Goal: Task Accomplishment & Management: Manage account settings

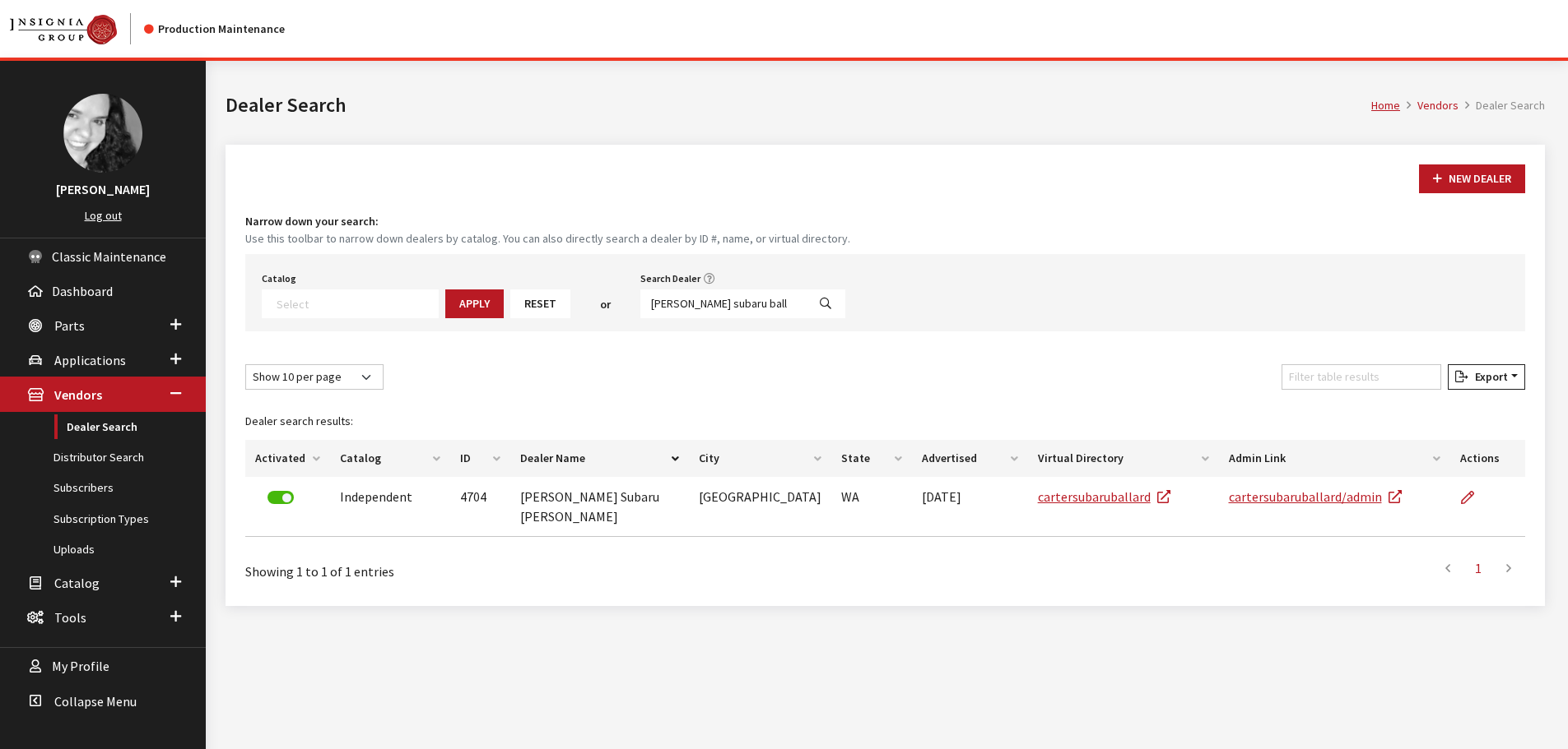
select select
click at [100, 253] on span "Classic Maintenance" at bounding box center [109, 257] width 115 height 16
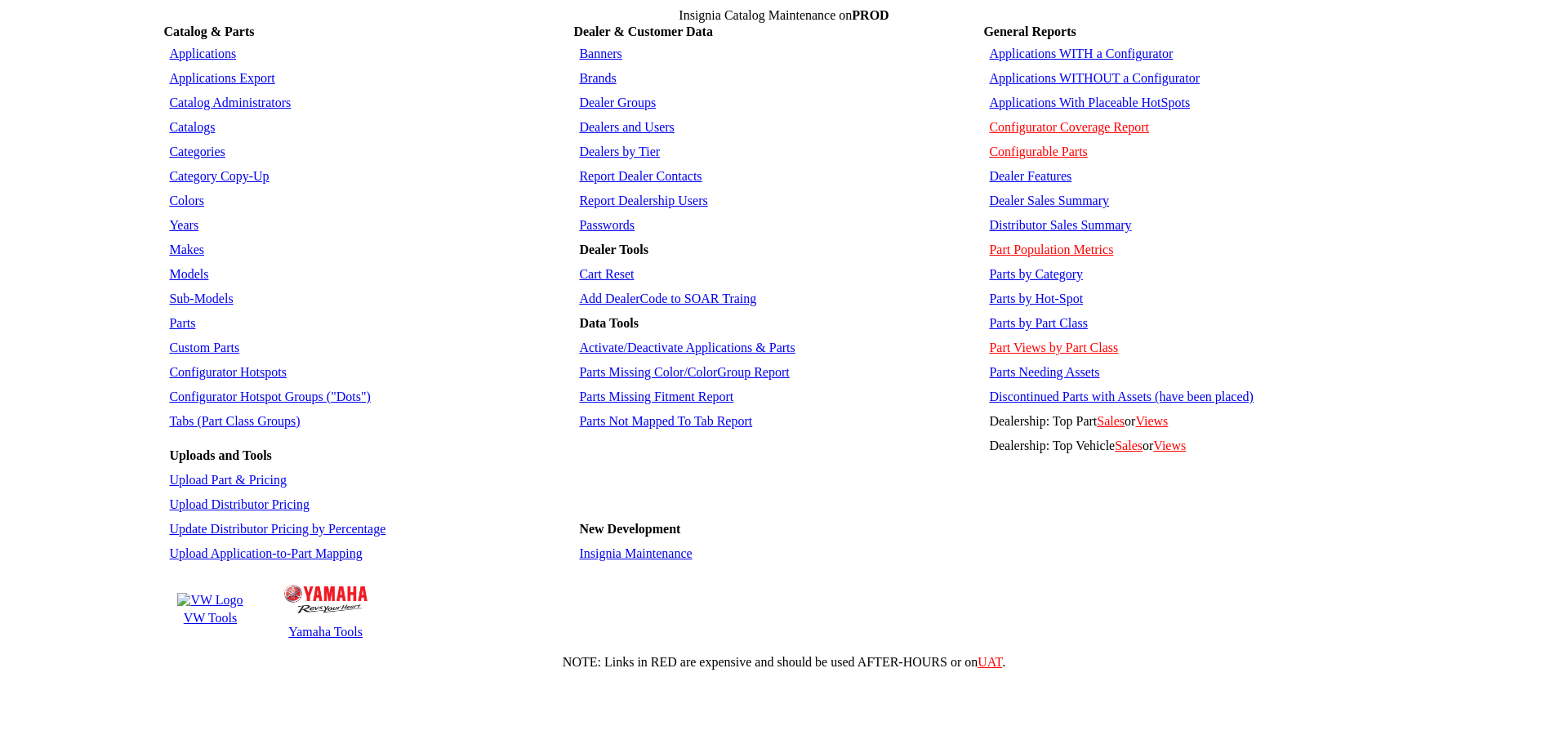
click at [202, 611] on td "VW Tools" at bounding box center [210, 618] width 67 height 16
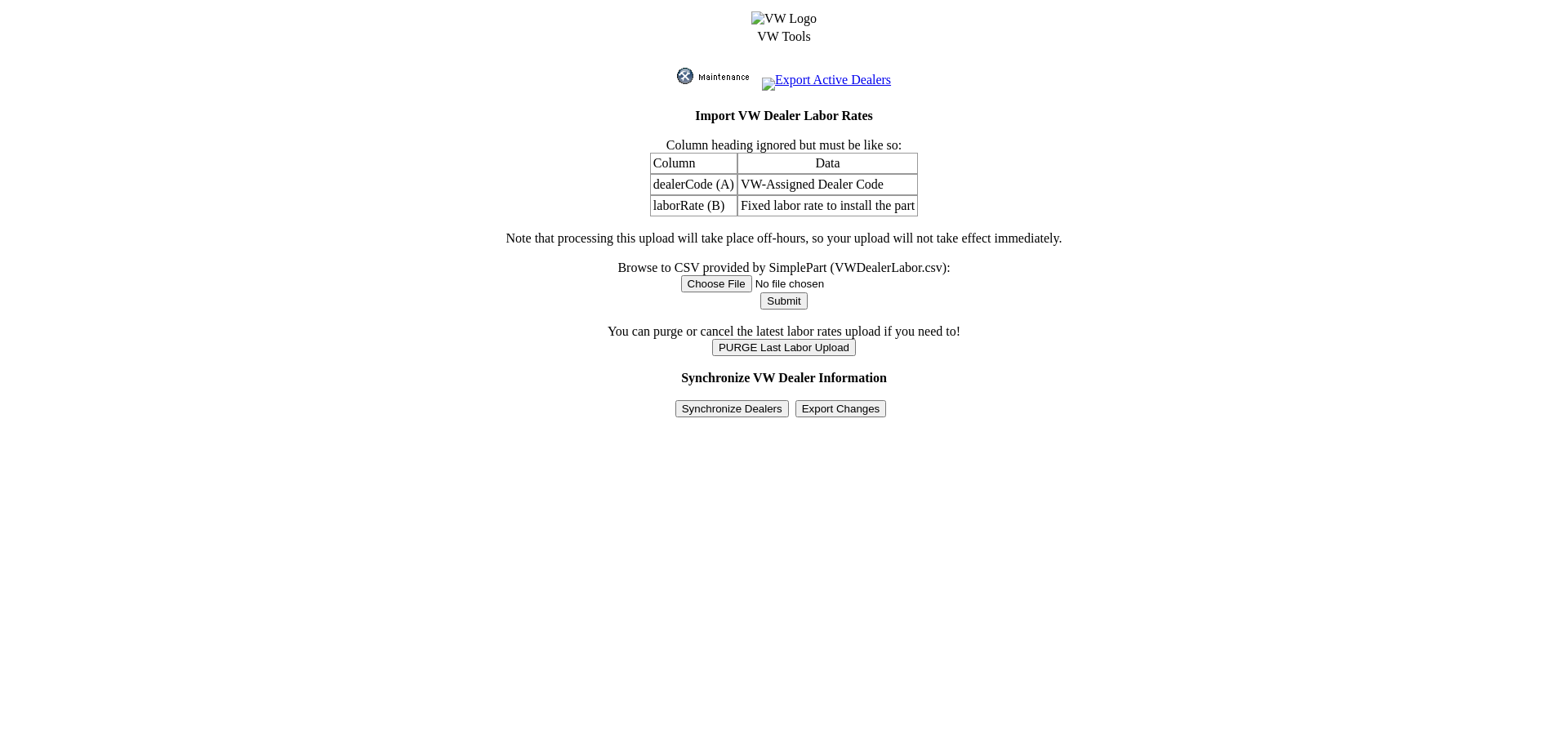
click at [763, 400] on input "Synchronize Dealers" at bounding box center [733, 409] width 114 height 17
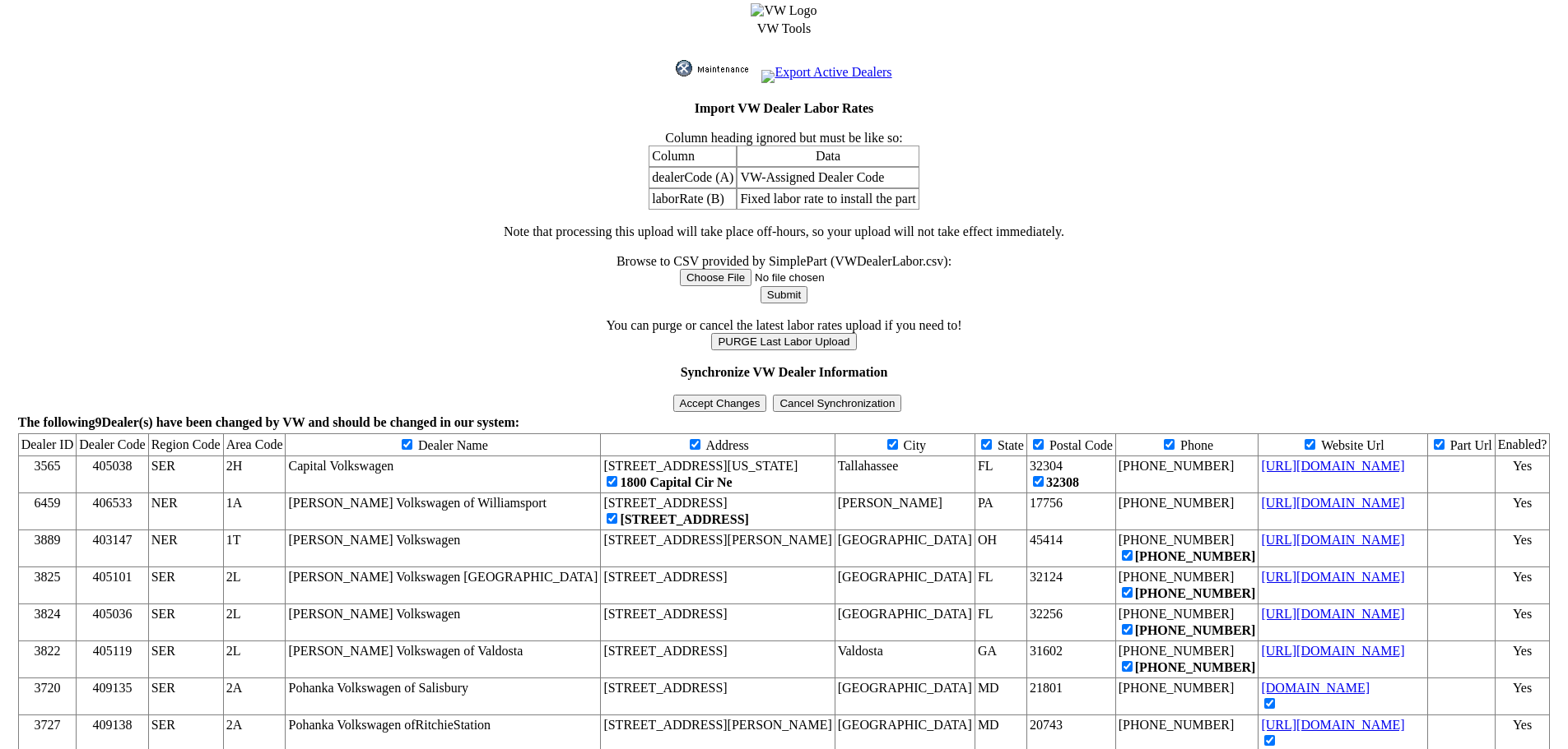
scroll to position [10, 0]
click at [750, 393] on input "Accept Changes" at bounding box center [720, 402] width 94 height 17
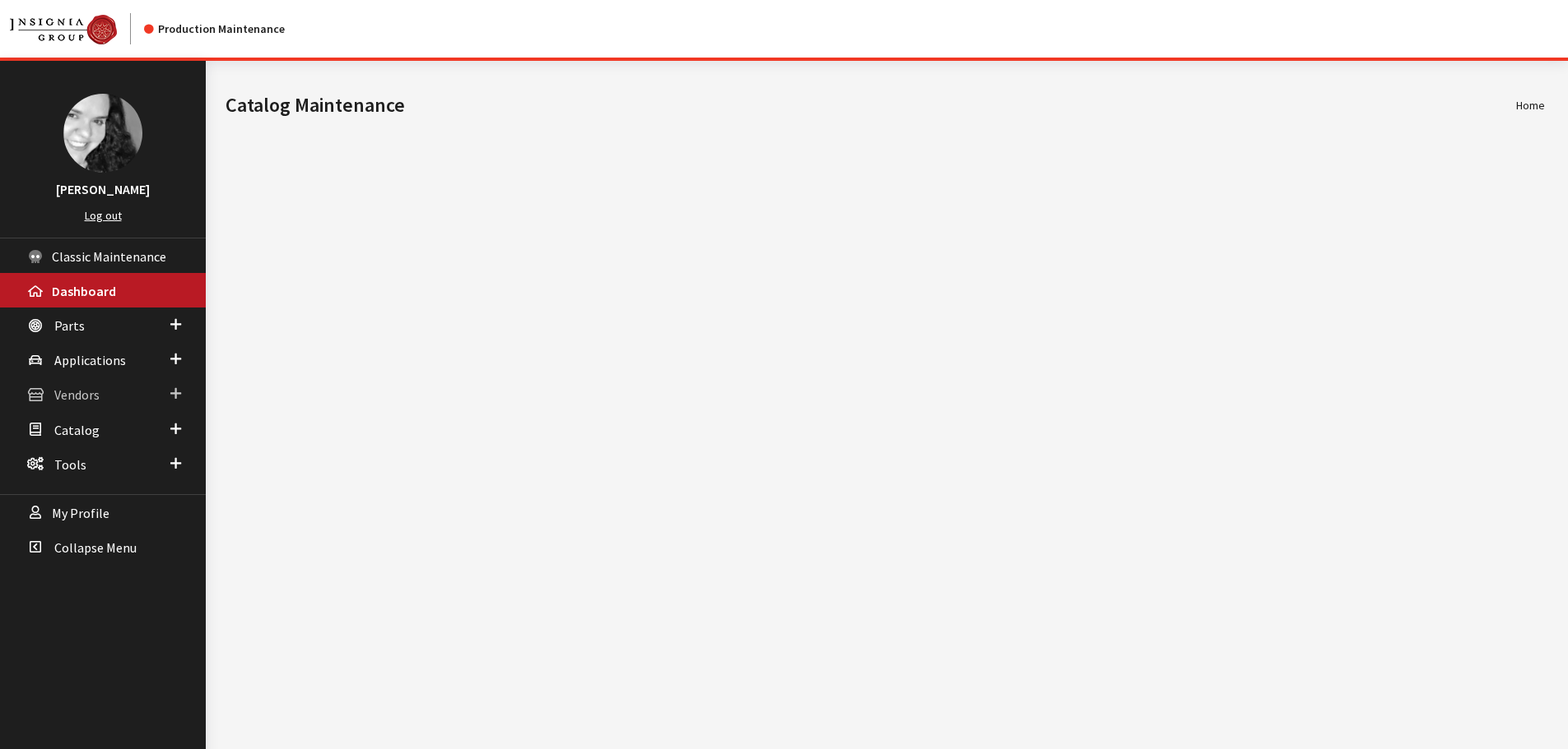
click at [99, 402] on link "Vendors" at bounding box center [103, 394] width 206 height 34
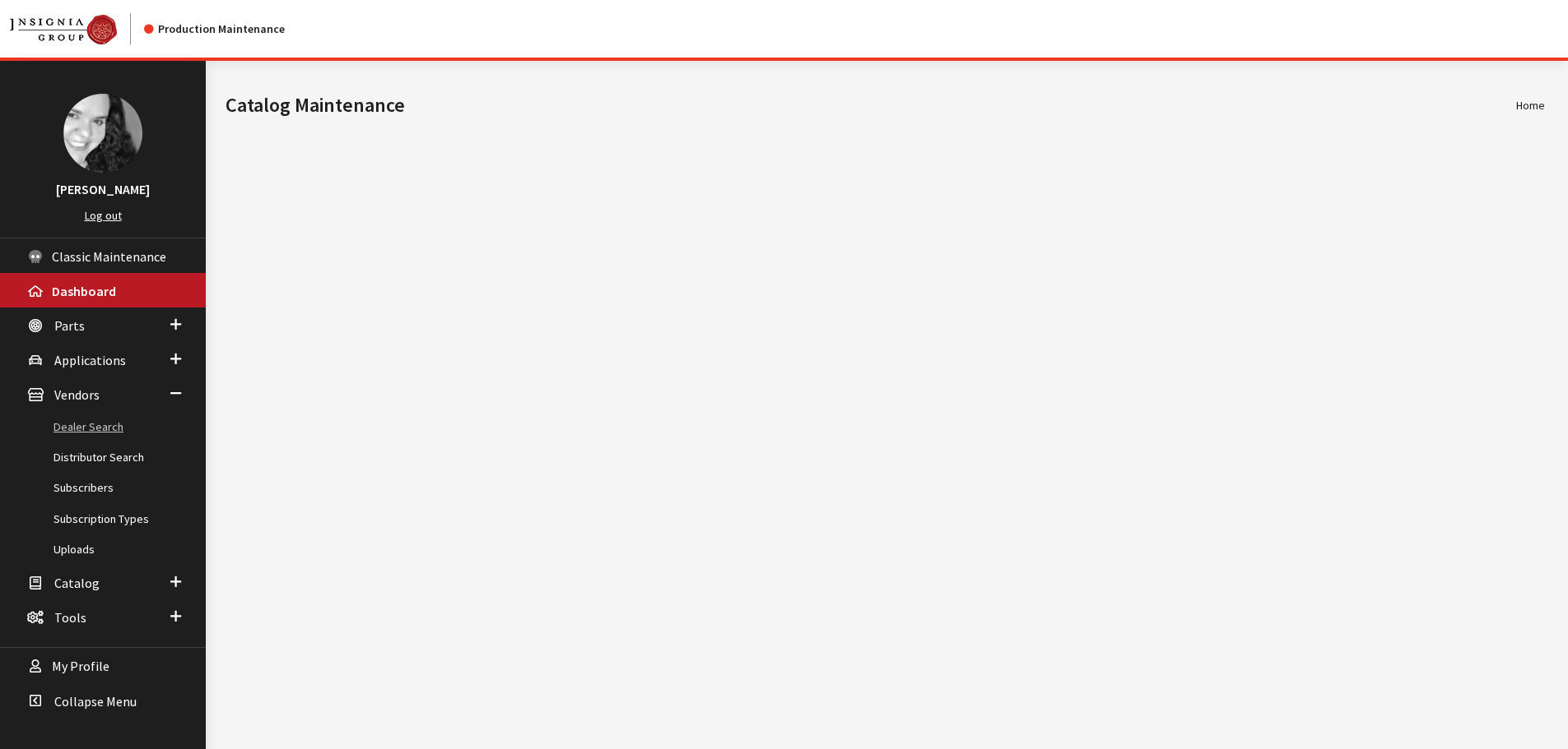
click at [91, 423] on link "Dealer Search" at bounding box center [103, 428] width 206 height 31
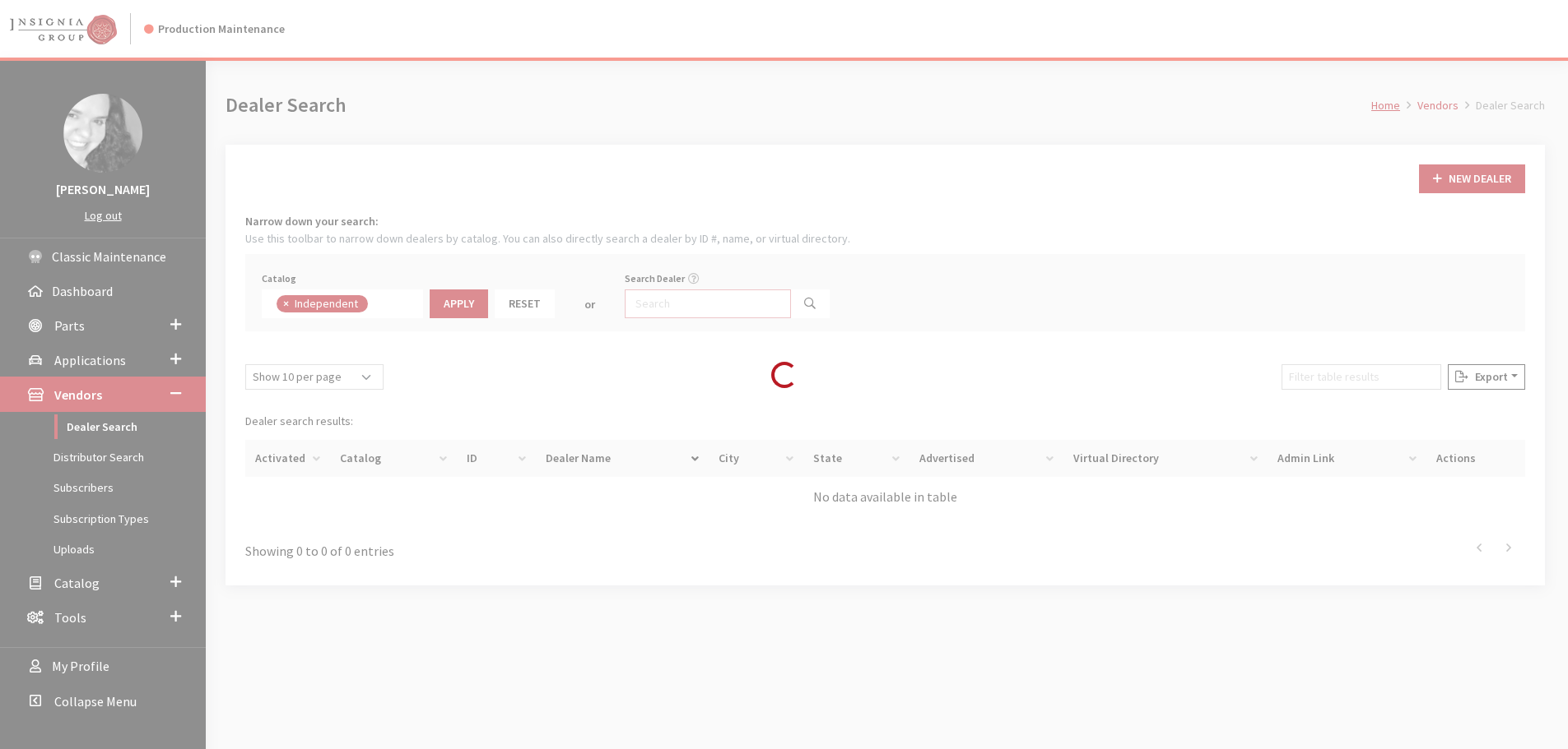
click at [658, 305] on input "Search Dealer" at bounding box center [707, 304] width 166 height 29
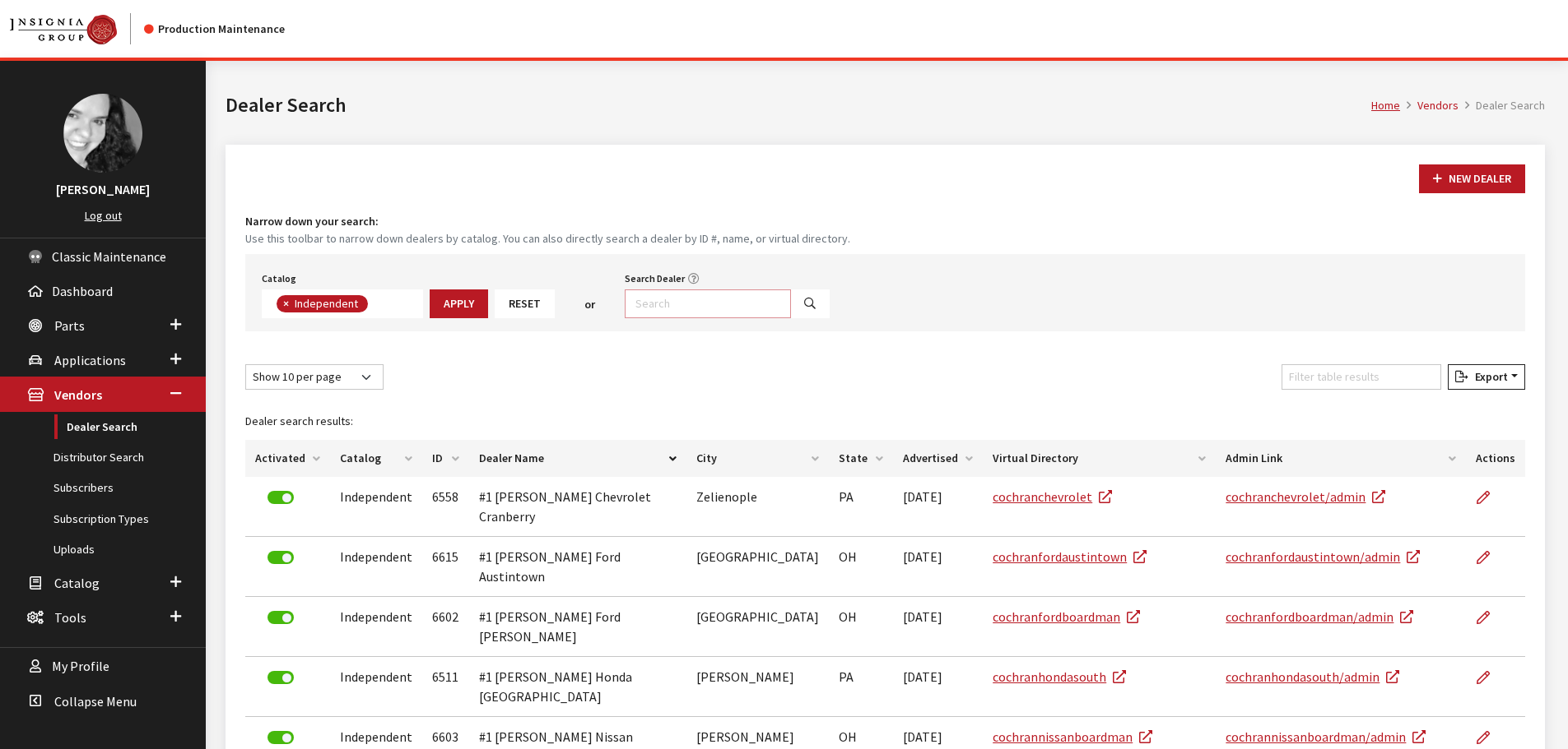
scroll to position [119, 0]
type input "3966"
select select
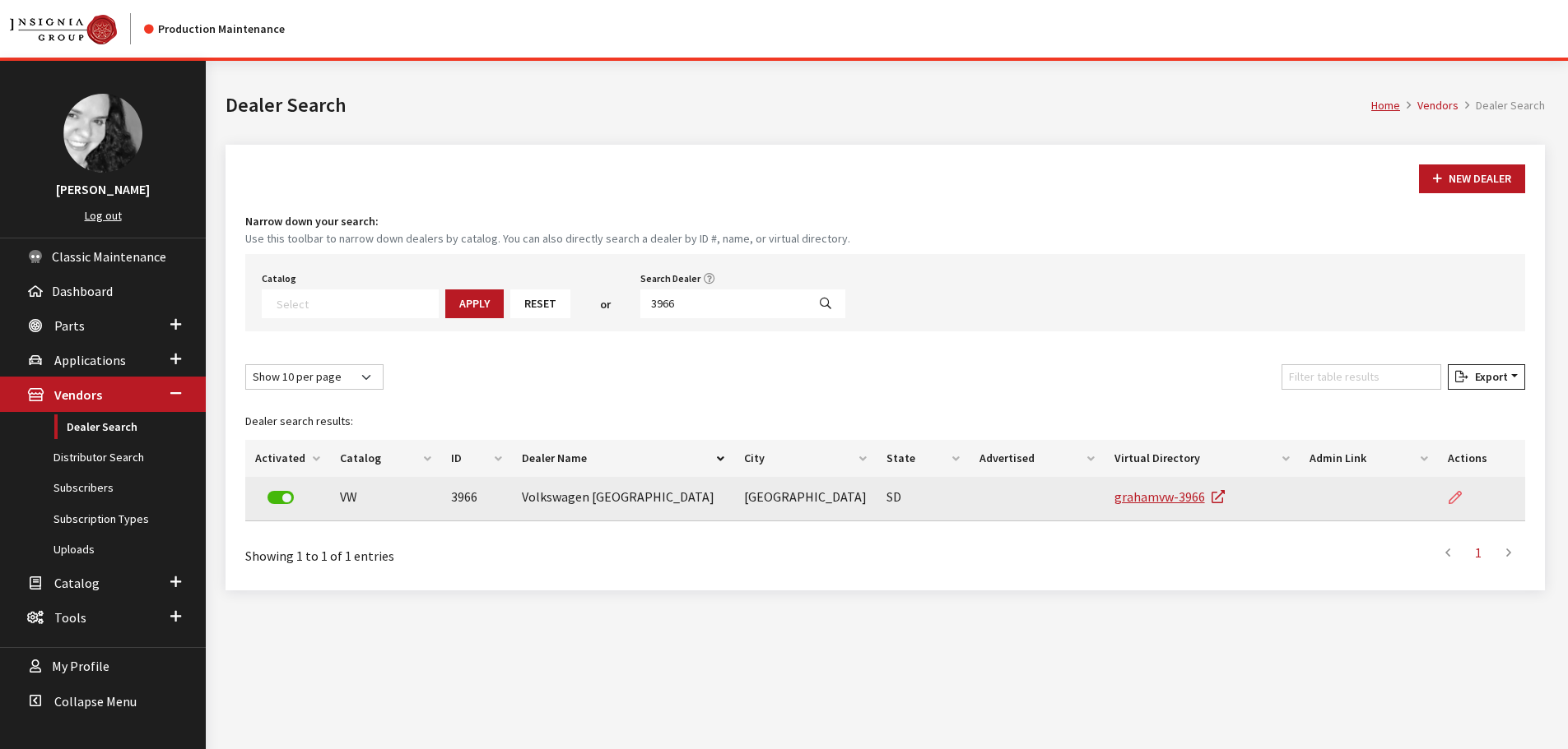
click at [1455, 498] on icon at bounding box center [1454, 498] width 13 height 13
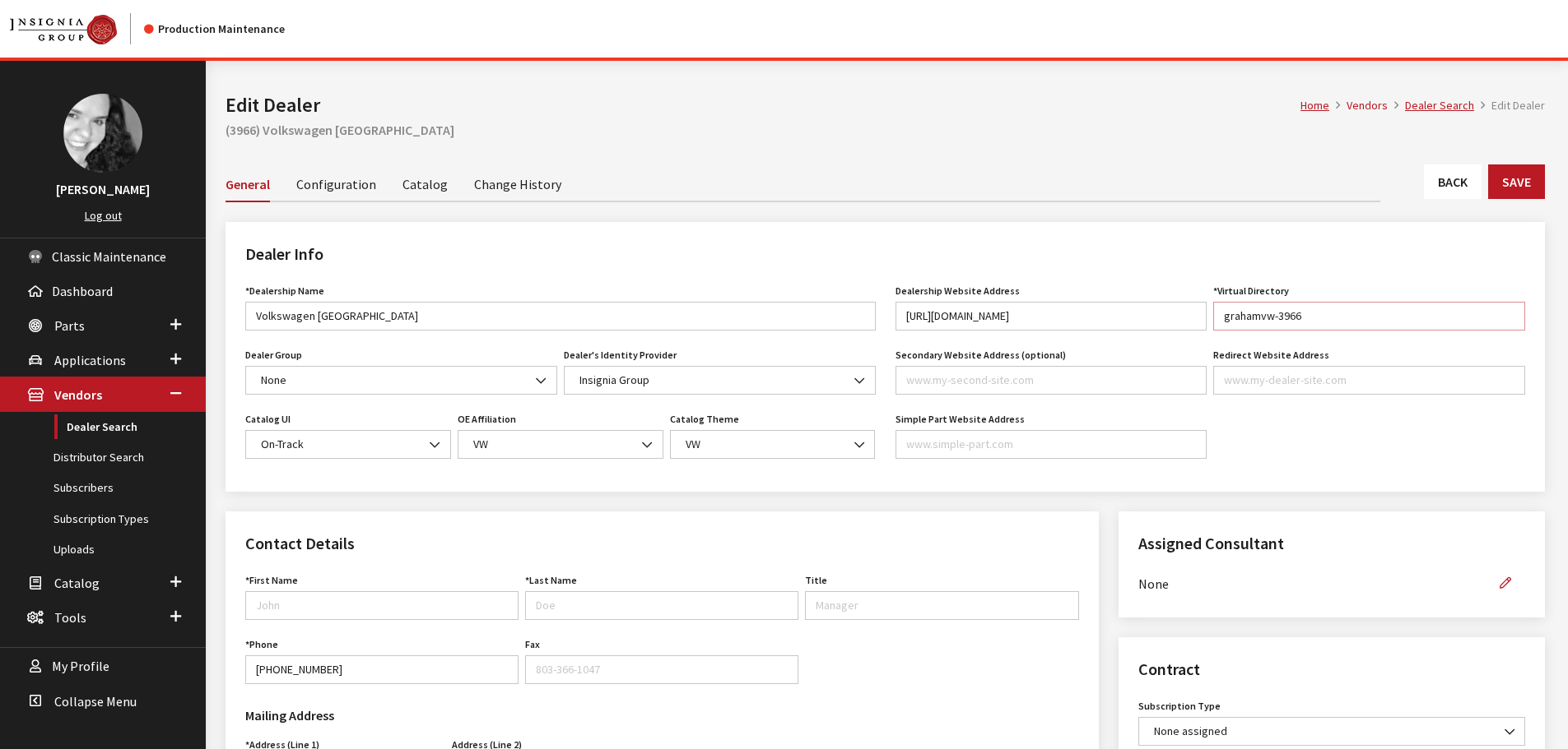
drag, startPoint x: 1275, startPoint y: 317, endPoint x: 1207, endPoint y: 316, distance: 68.0
click at [1207, 316] on div "Dealership Website Address [URL][DOMAIN_NAME] Website URL must be formatted as …" at bounding box center [1210, 311] width 637 height 64
paste input "volkswagensiouxfalls"
type input "volkswagensiouxfalls-3966"
click at [1521, 184] on button "Save" at bounding box center [1516, 181] width 56 height 34
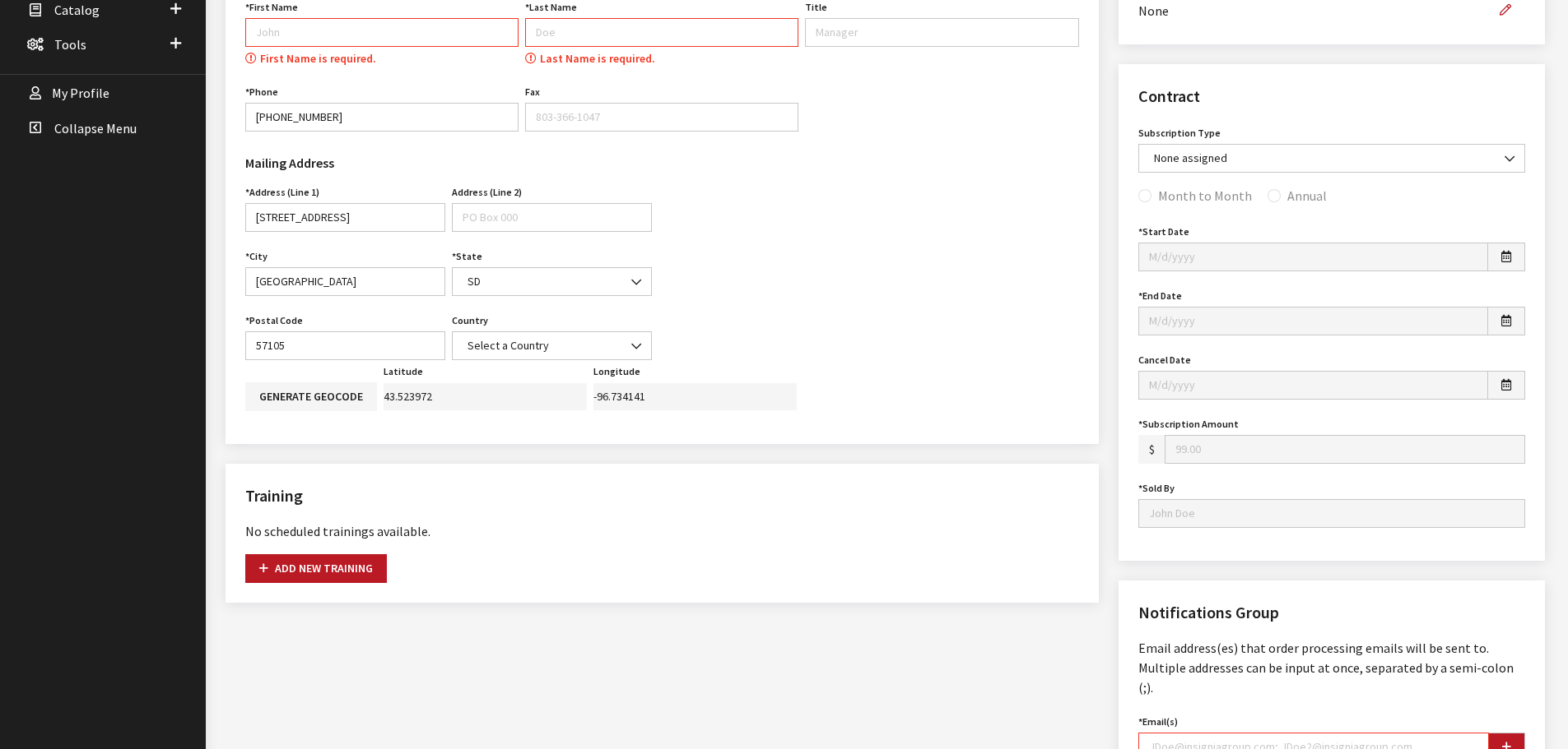
scroll to position [409, 0]
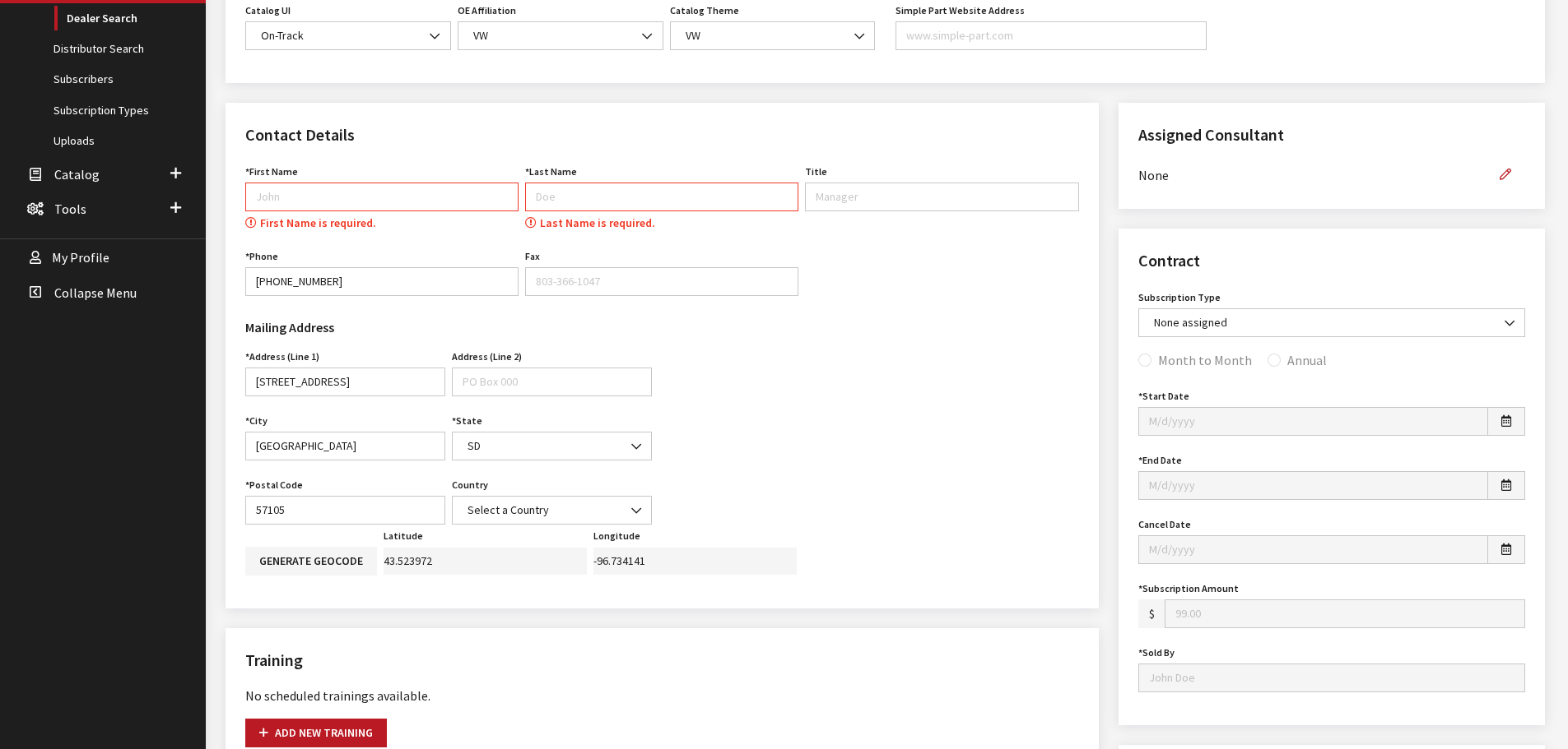
click at [290, 198] on input "First Name" at bounding box center [382, 198] width 273 height 29
type input "Dealer"
click at [870, 203] on input "Title" at bounding box center [941, 198] width 273 height 29
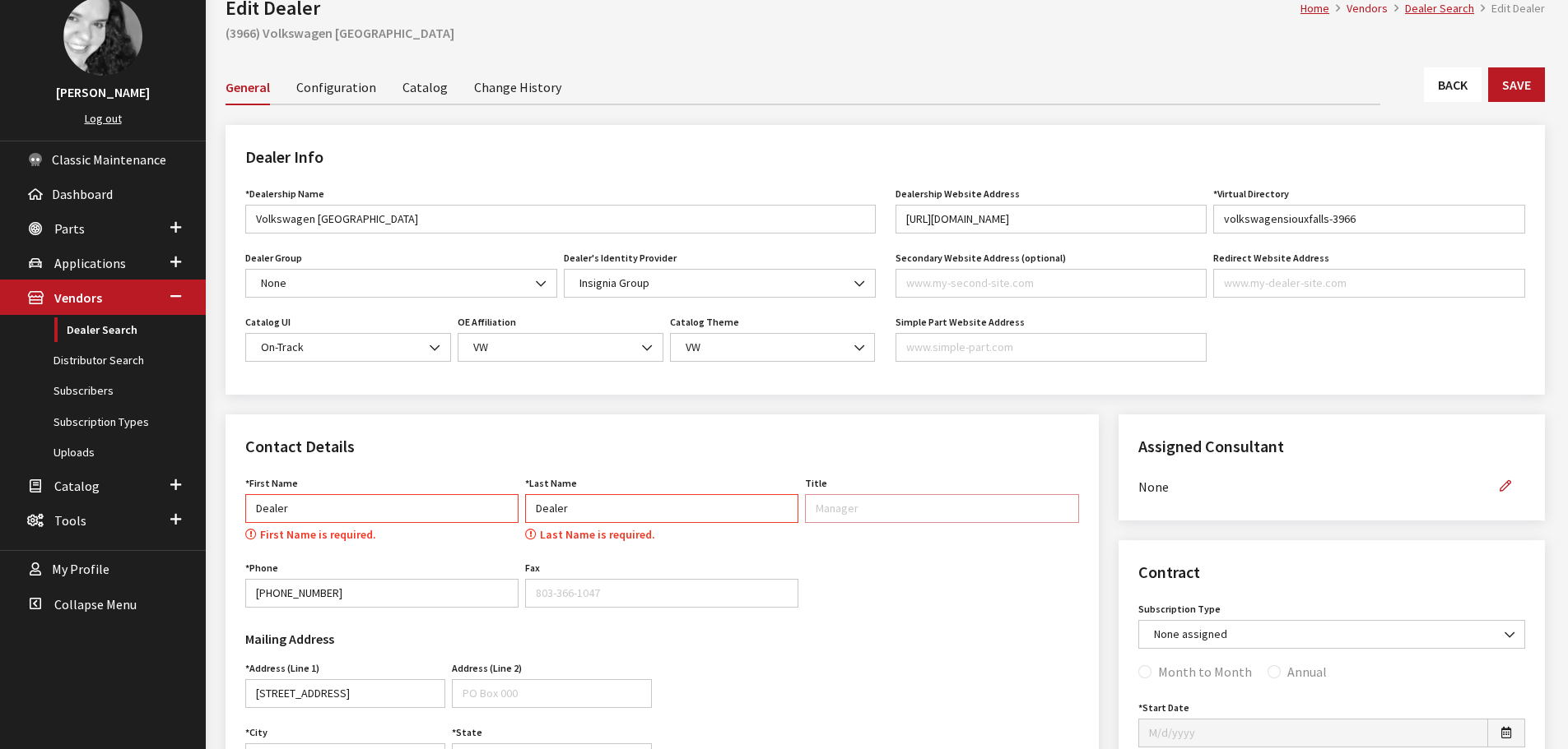
scroll to position [0, 0]
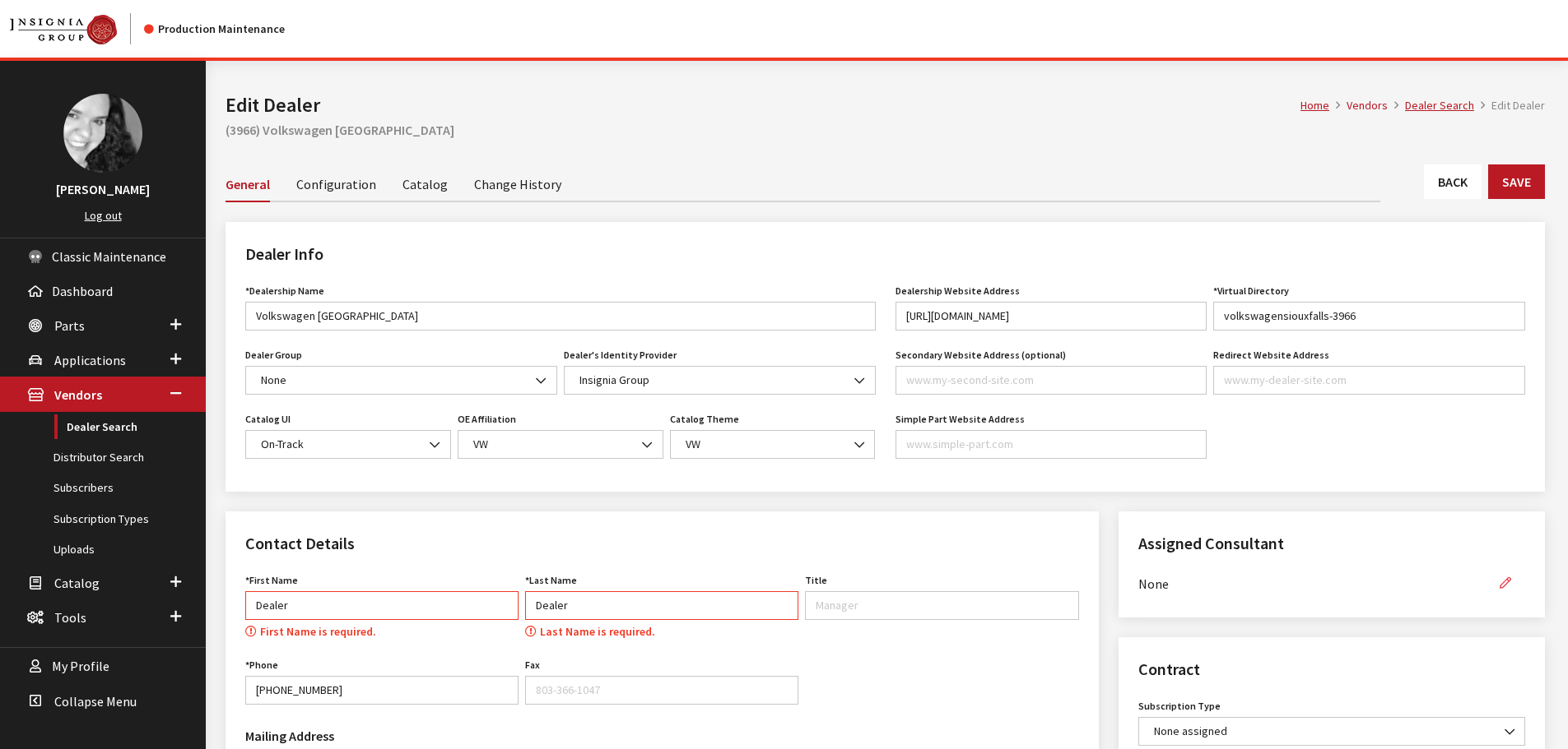
click at [1503, 575] on button "button" at bounding box center [1506, 584] width 39 height 29
click at [1460, 583] on select "None Brian Gulbrandson Dave West Khrys Dorton Kurt Daugherty Roger Schmidt" at bounding box center [1312, 584] width 348 height 29
select select "30"
click at [1139, 569] on select "None Brian Gulbrandson Dave West Khrys Dorton Kurt Daugherty Roger Schmidt" at bounding box center [1312, 584] width 348 height 29
click at [1506, 587] on icon "button" at bounding box center [1505, 583] width 11 height 11
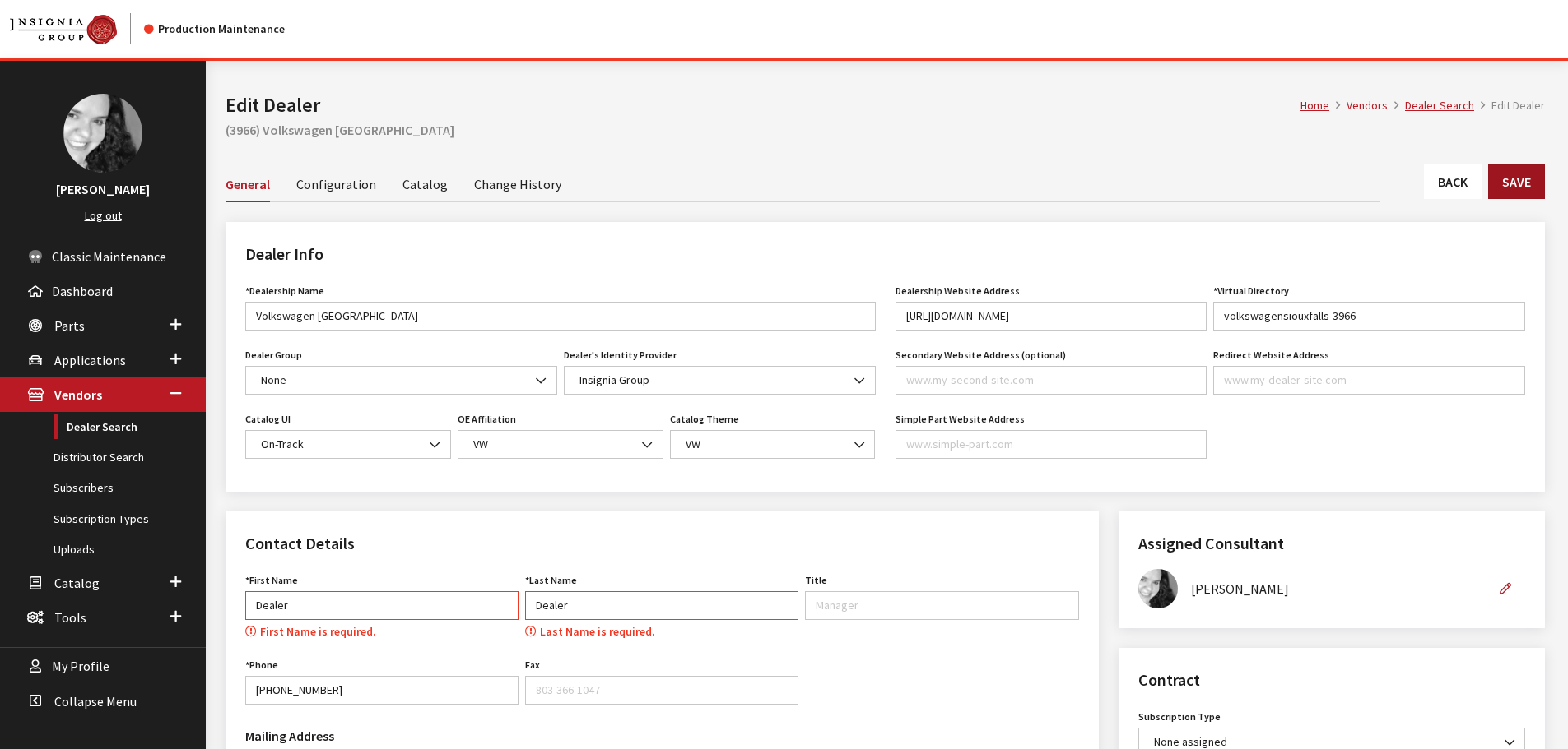
click at [1512, 186] on button "Save" at bounding box center [1516, 181] width 56 height 34
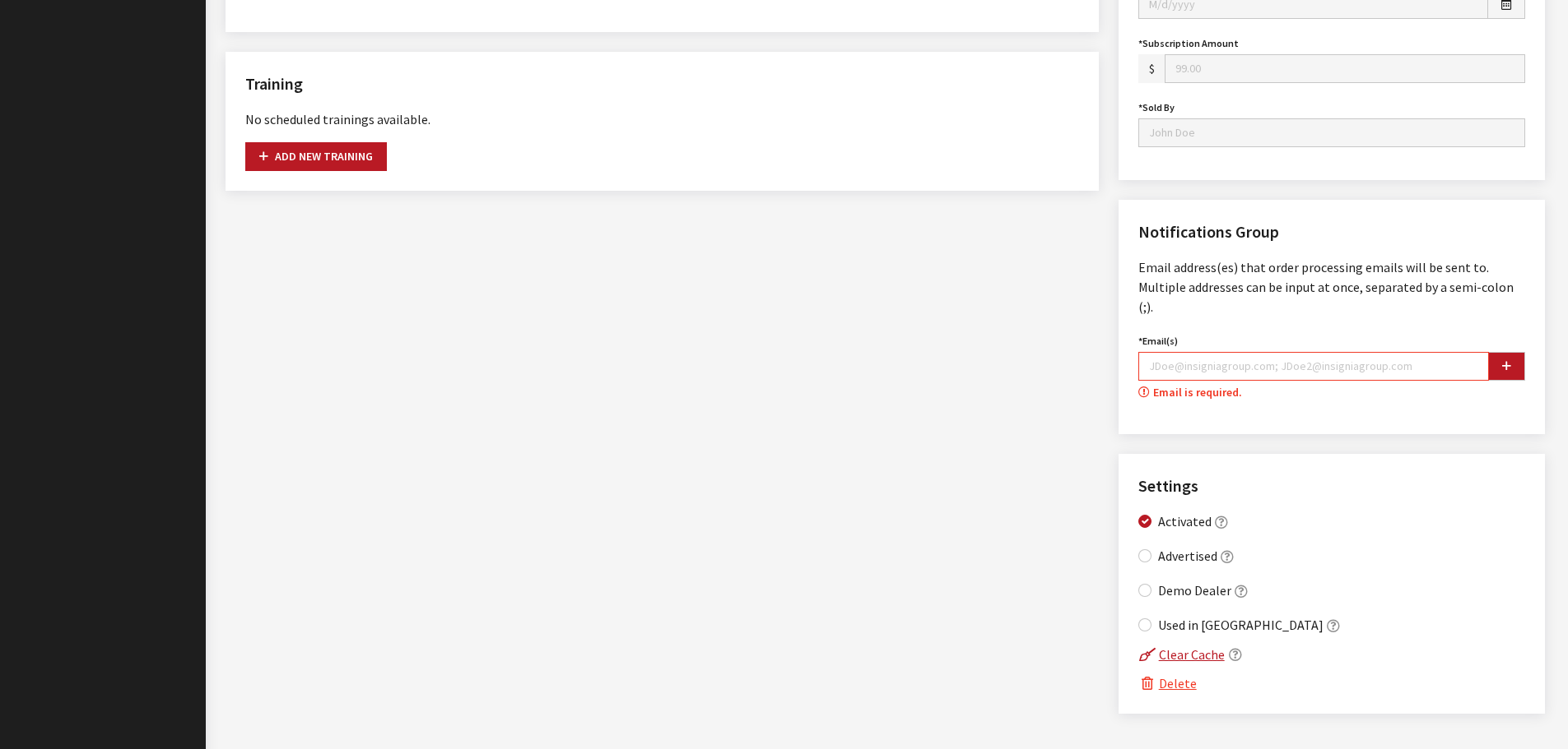
scroll to position [979, 0]
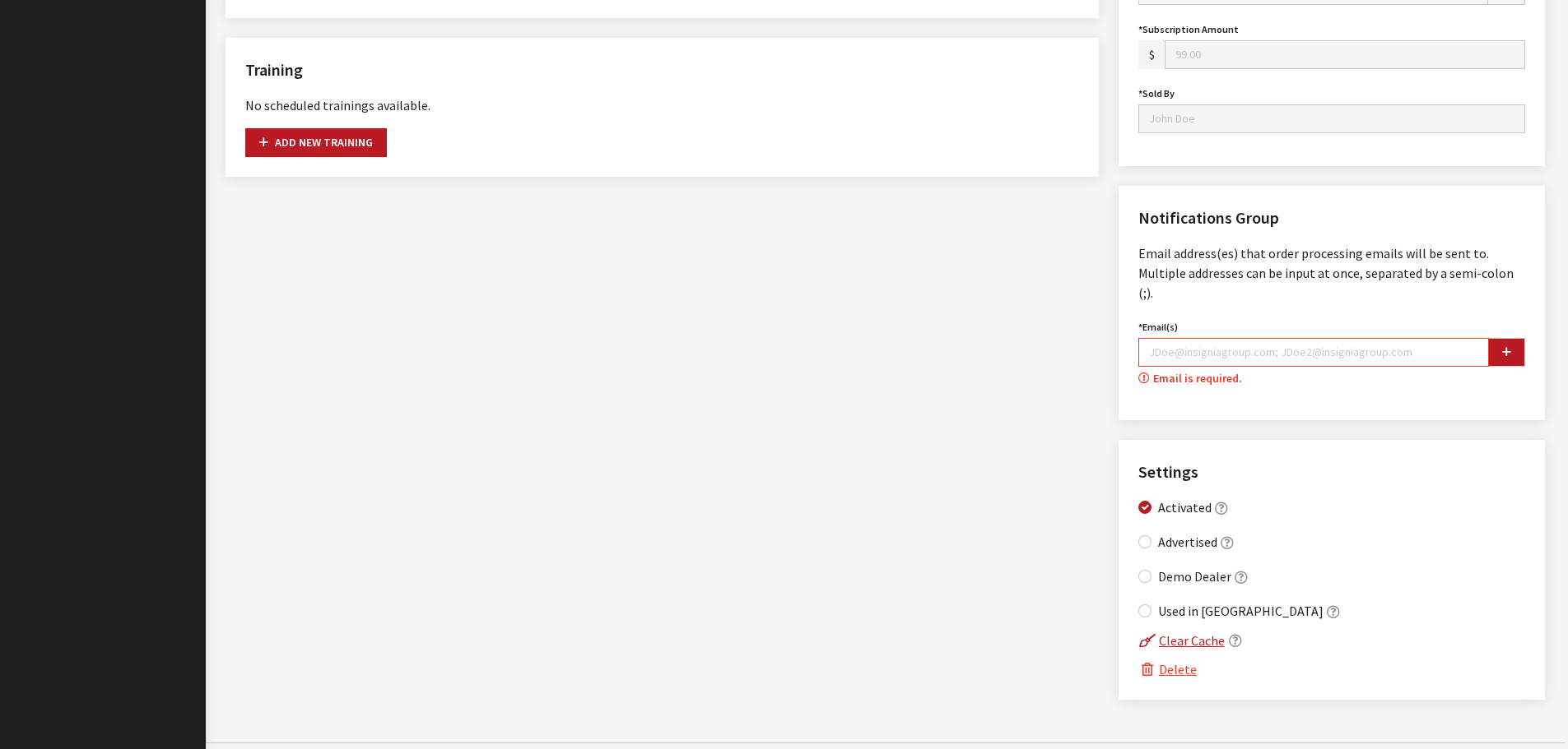
click at [1192, 338] on input "Email(s)" at bounding box center [1314, 352] width 351 height 29
type input "none@none.com"
click at [1497, 338] on button "button" at bounding box center [1506, 352] width 37 height 29
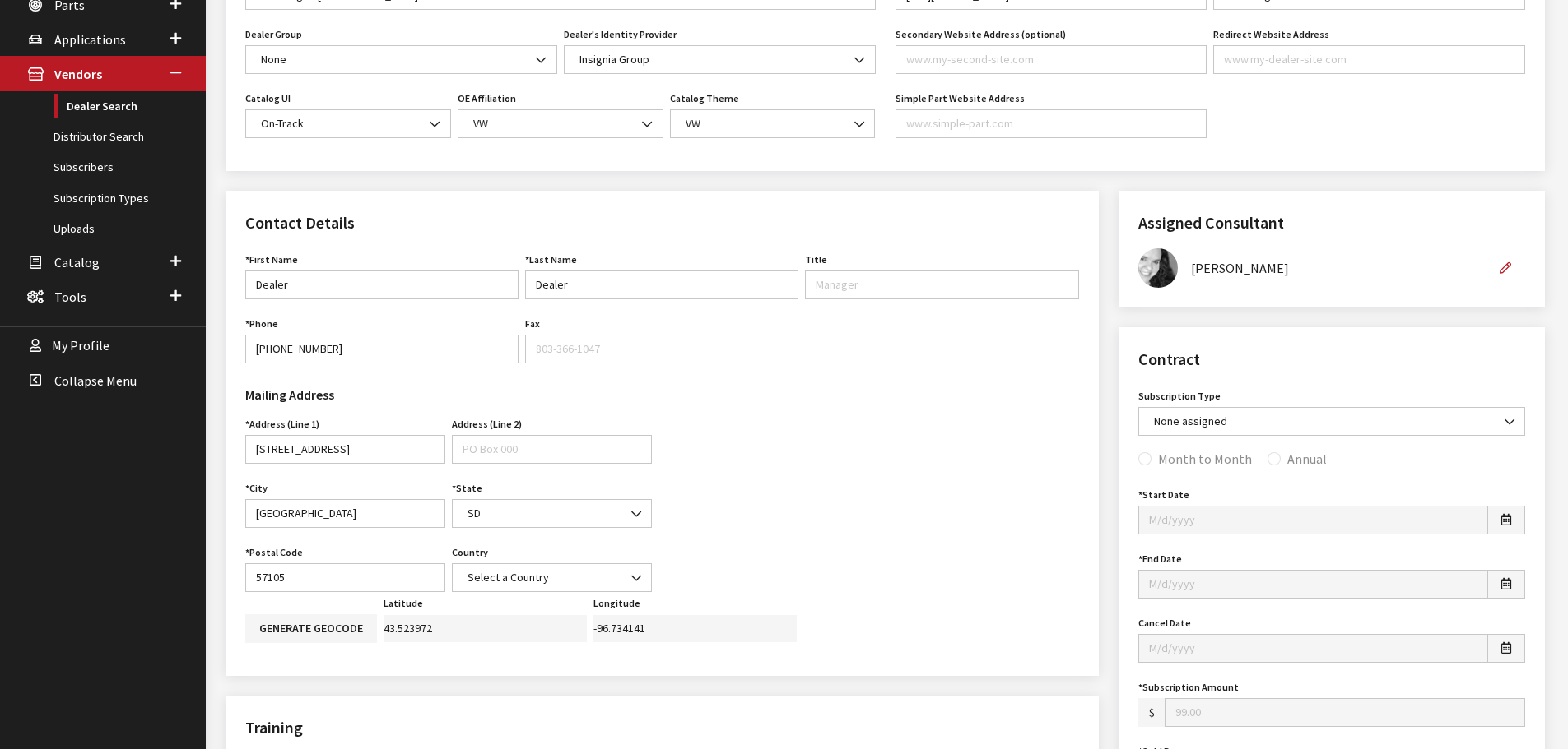
scroll to position [0, 0]
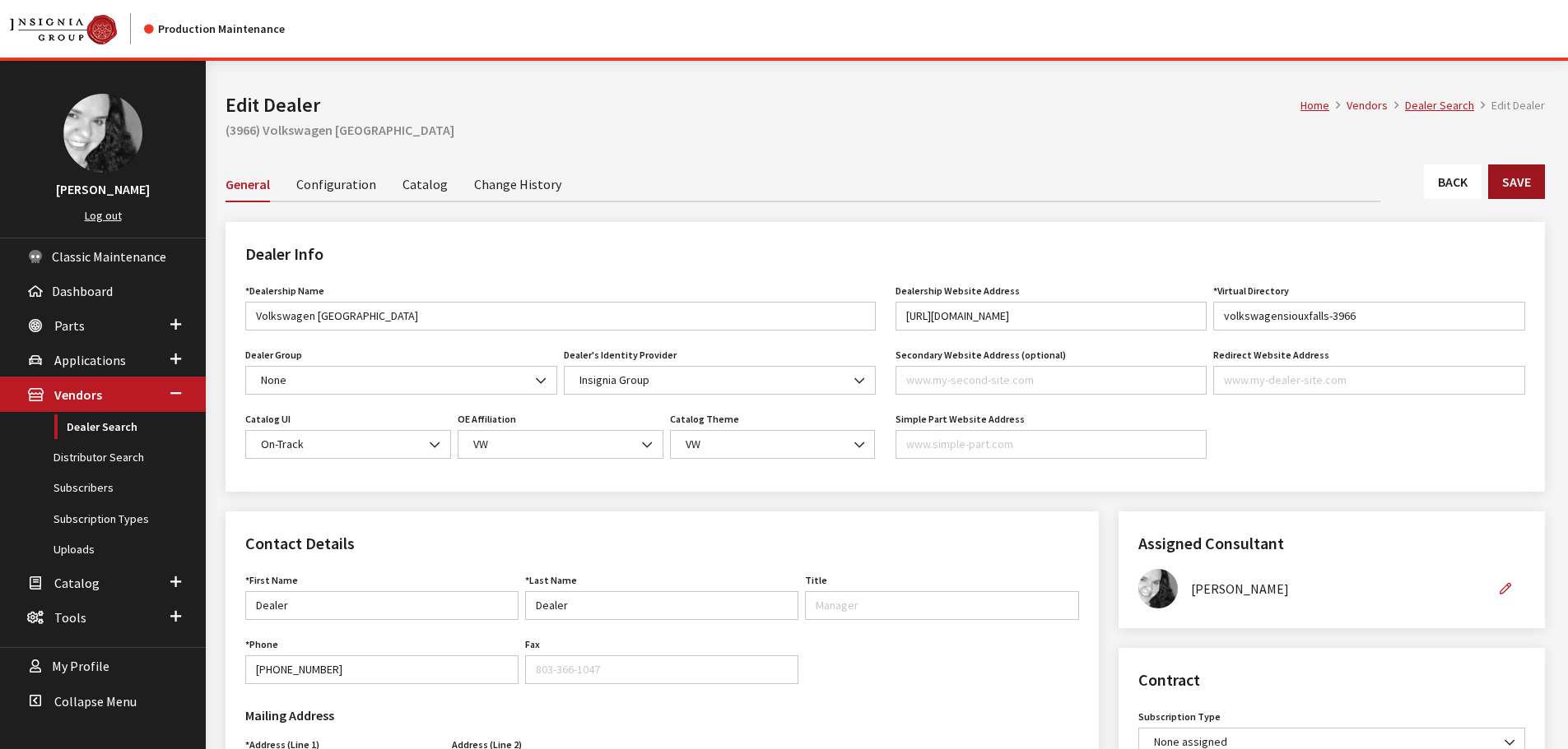
click at [1514, 187] on button "Save" at bounding box center [1516, 181] width 56 height 34
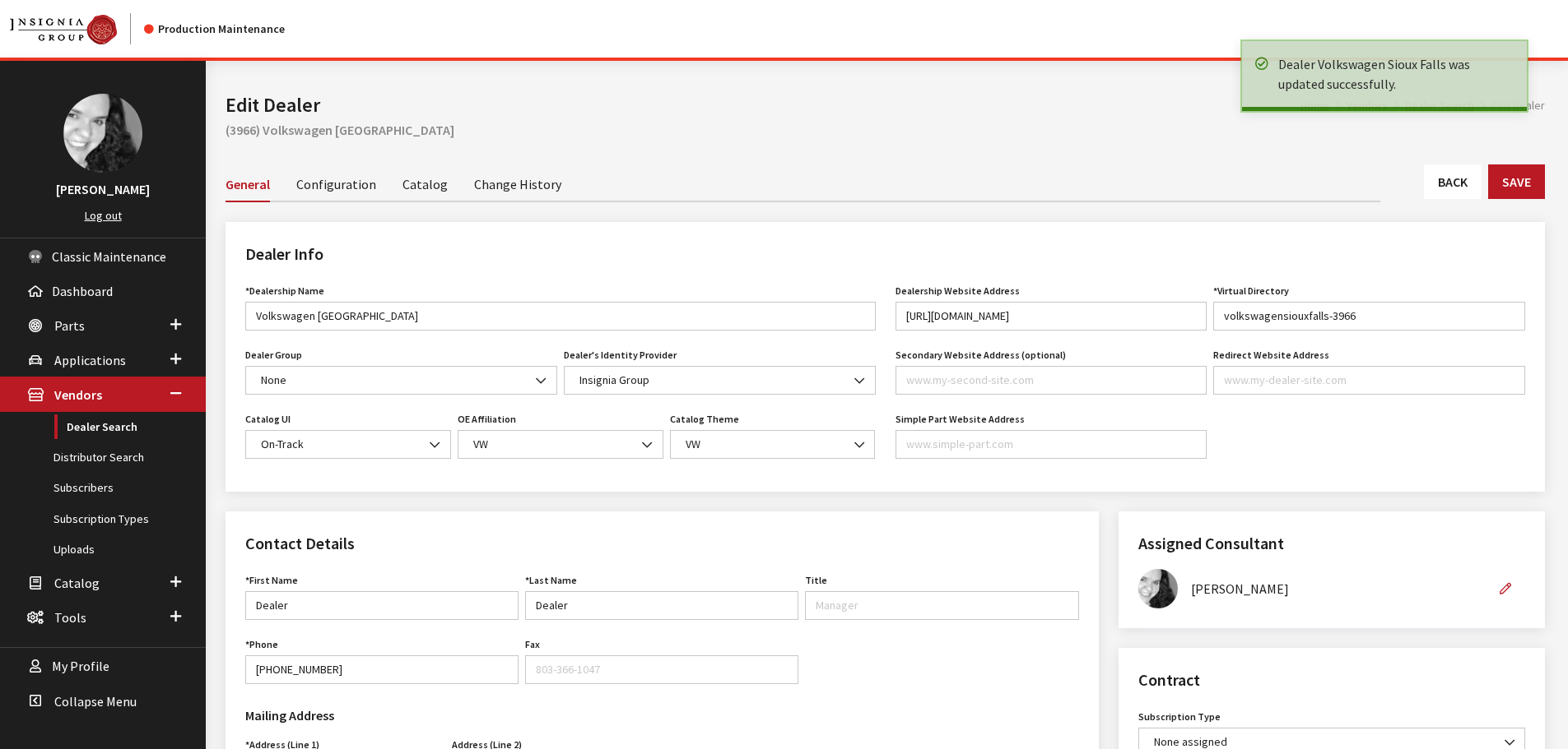
click at [1453, 192] on link "Back" at bounding box center [1452, 181] width 57 height 34
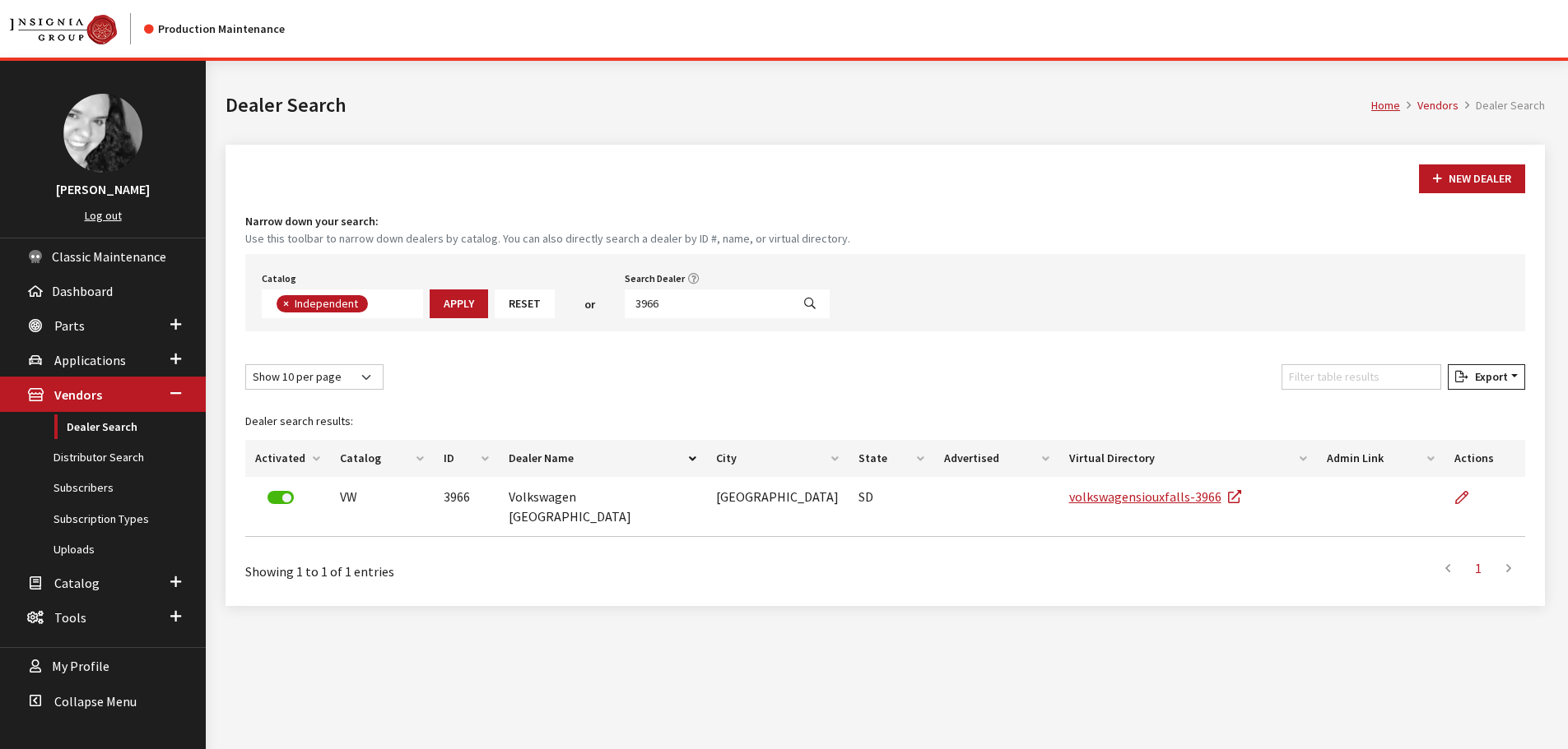
scroll to position [119, 0]
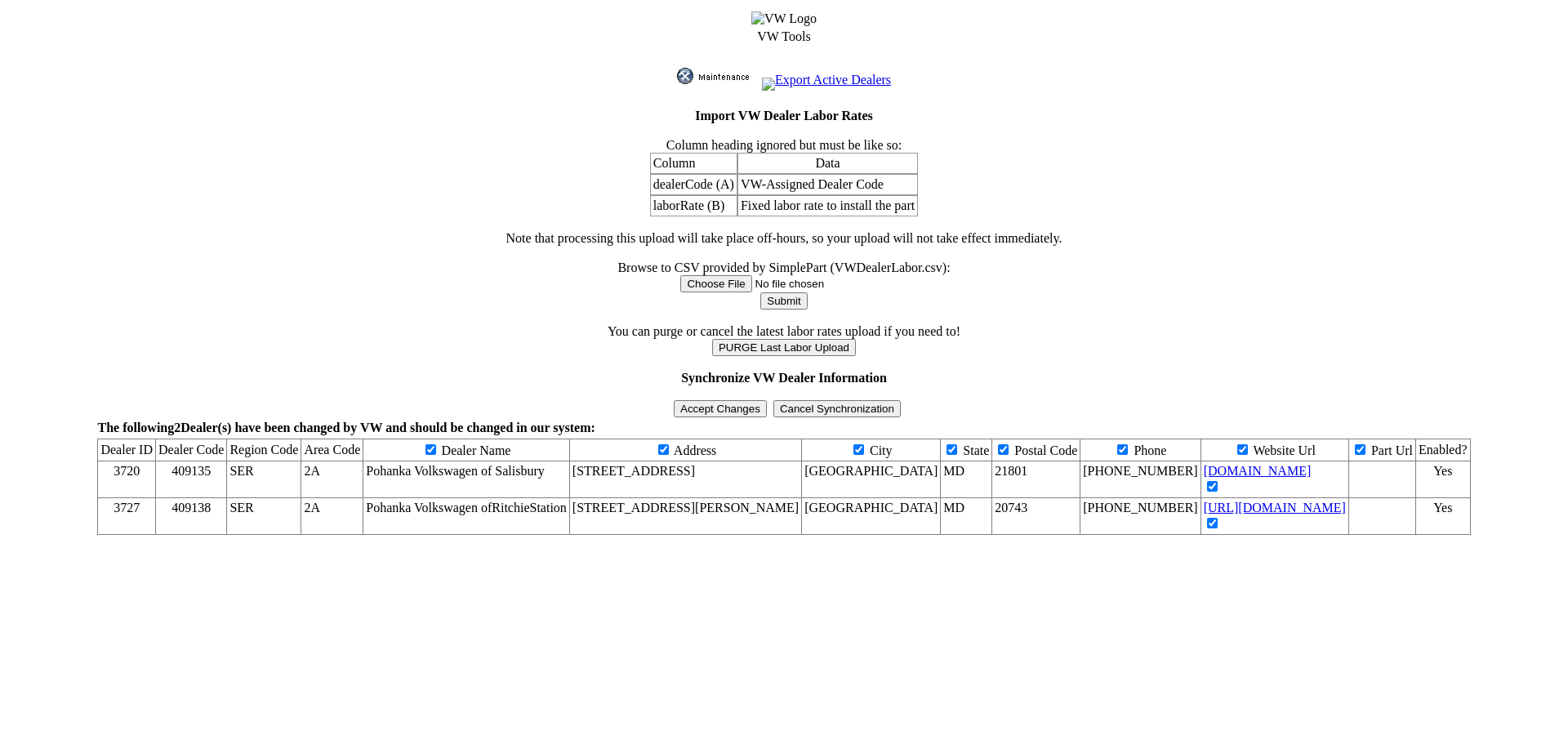
click at [745, 400] on input "Accept Changes" at bounding box center [721, 409] width 93 height 17
click at [682, 70] on img at bounding box center [718, 76] width 81 height 16
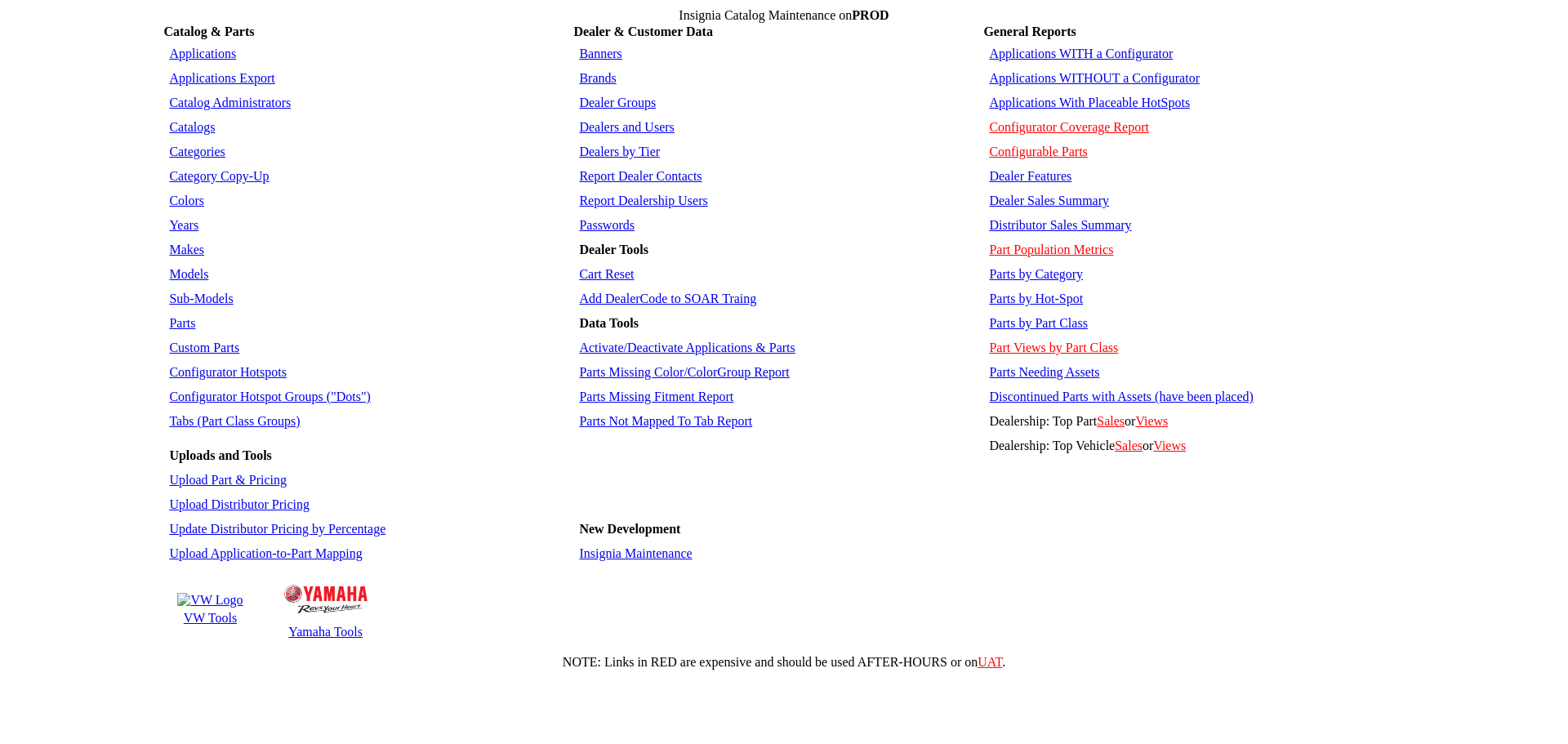
click at [468, 567] on td "VW Tools Yamaha Tools" at bounding box center [367, 610] width 405 height 85
click at [626, 120] on link "Dealers and Users" at bounding box center [627, 127] width 95 height 14
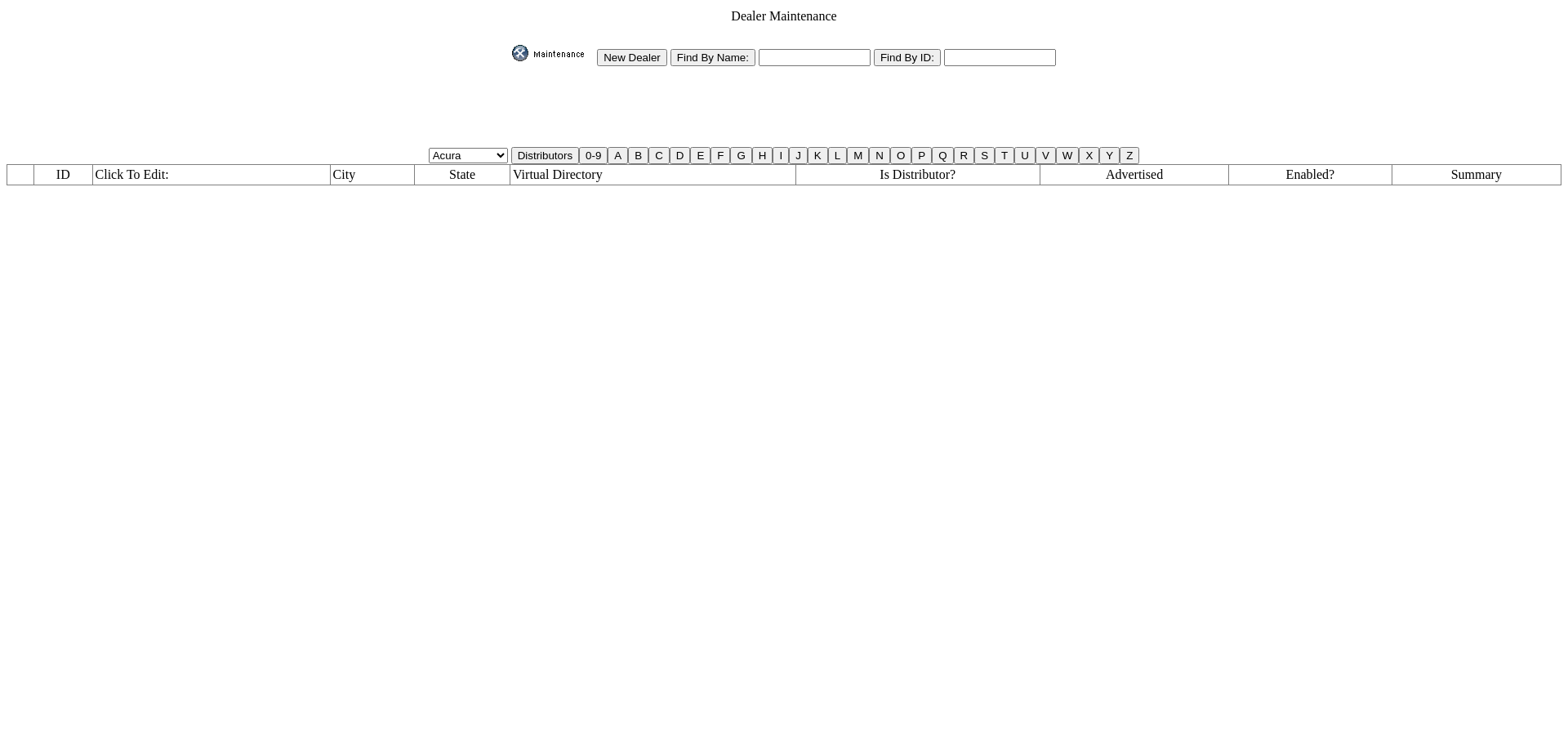
click at [780, 49] on input "text" at bounding box center [815, 58] width 112 height 17
type input "a"
type input "*abilene"
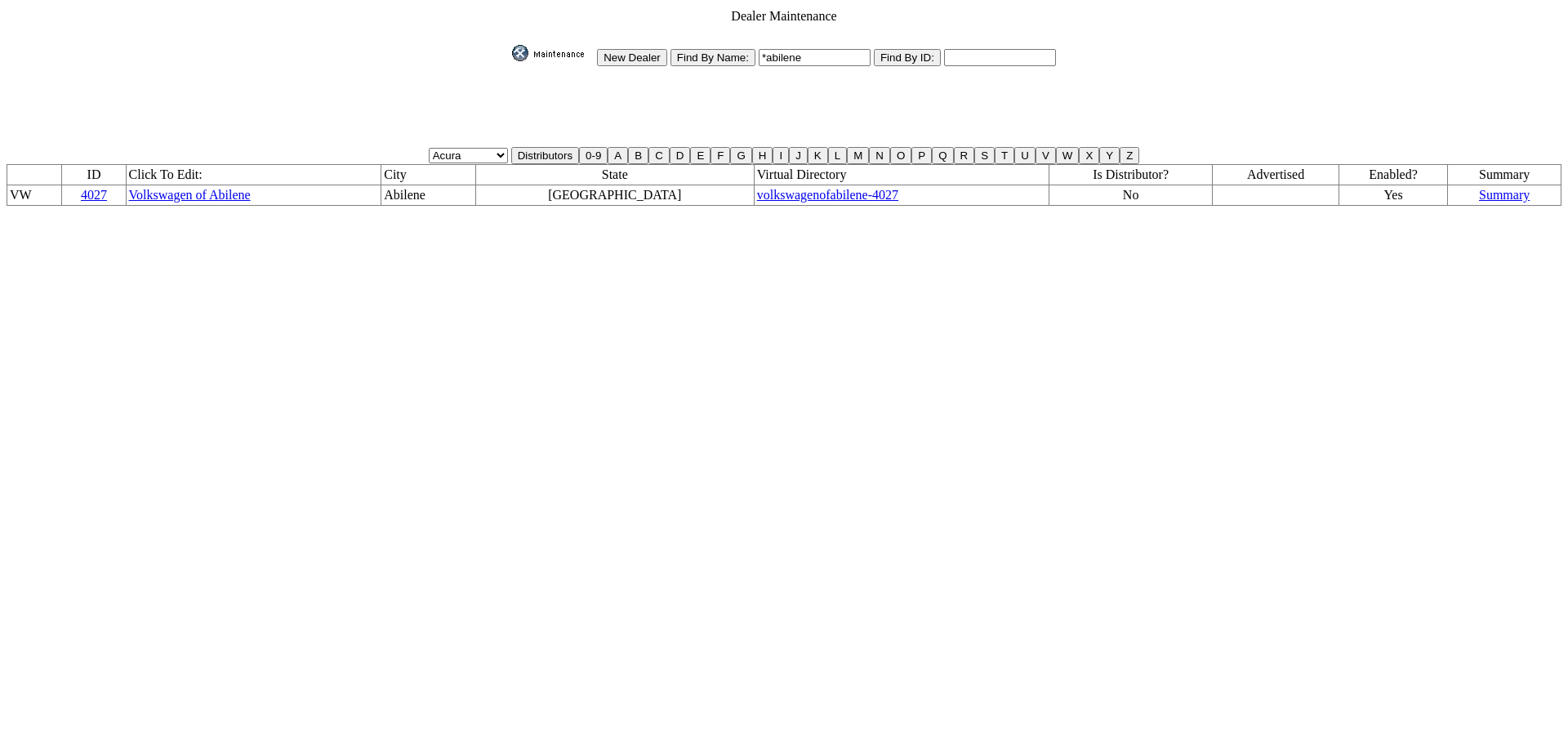
click at [219, 188] on link "Volkswagen of Abilene" at bounding box center [189, 194] width 121 height 14
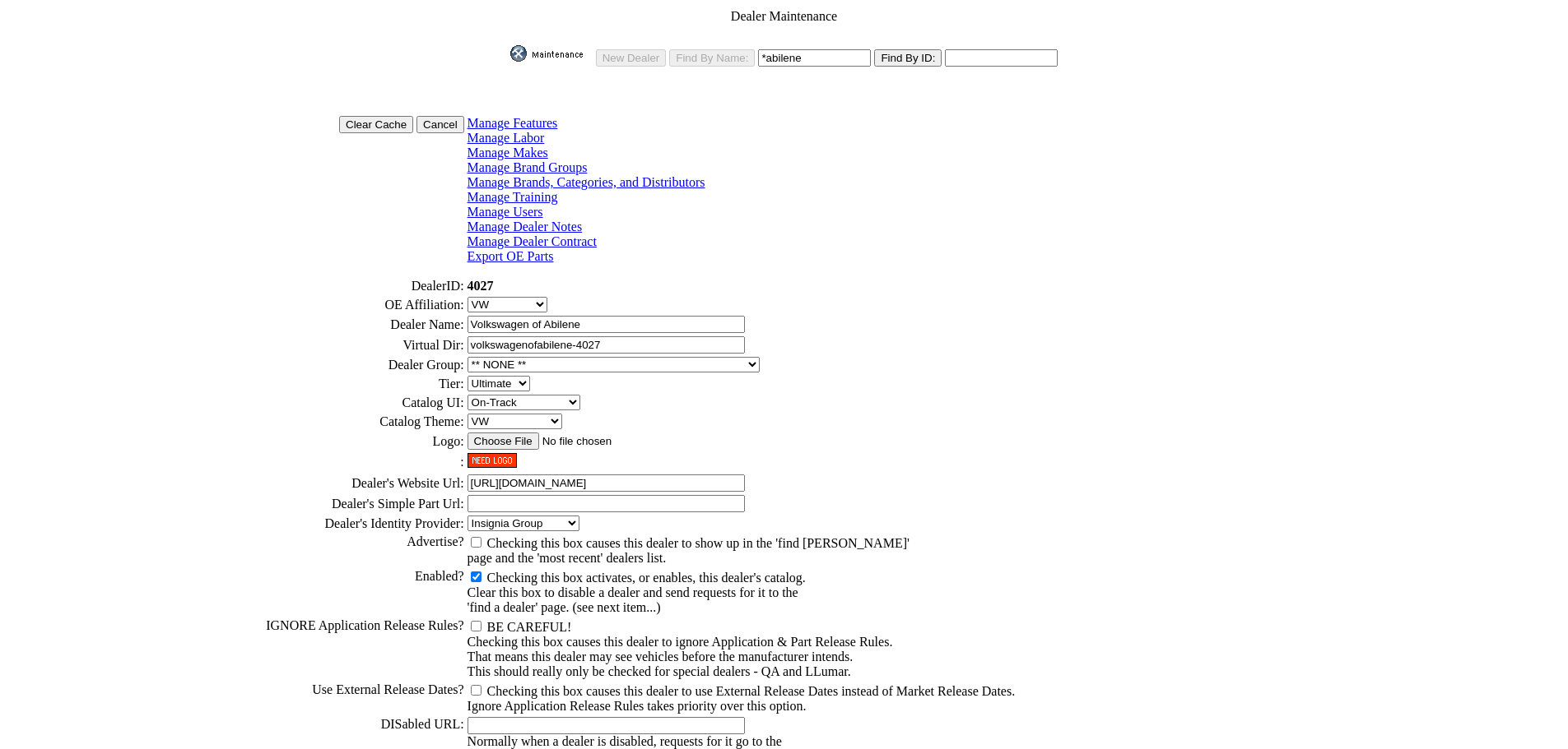
click at [569, 316] on input "Volkswagen of Abilene" at bounding box center [606, 324] width 277 height 17
drag, startPoint x: 571, startPoint y: 292, endPoint x: 681, endPoint y: 295, distance: 110.0
click at [681, 316] on input "Volkswagen of Abilene" at bounding box center [606, 324] width 277 height 17
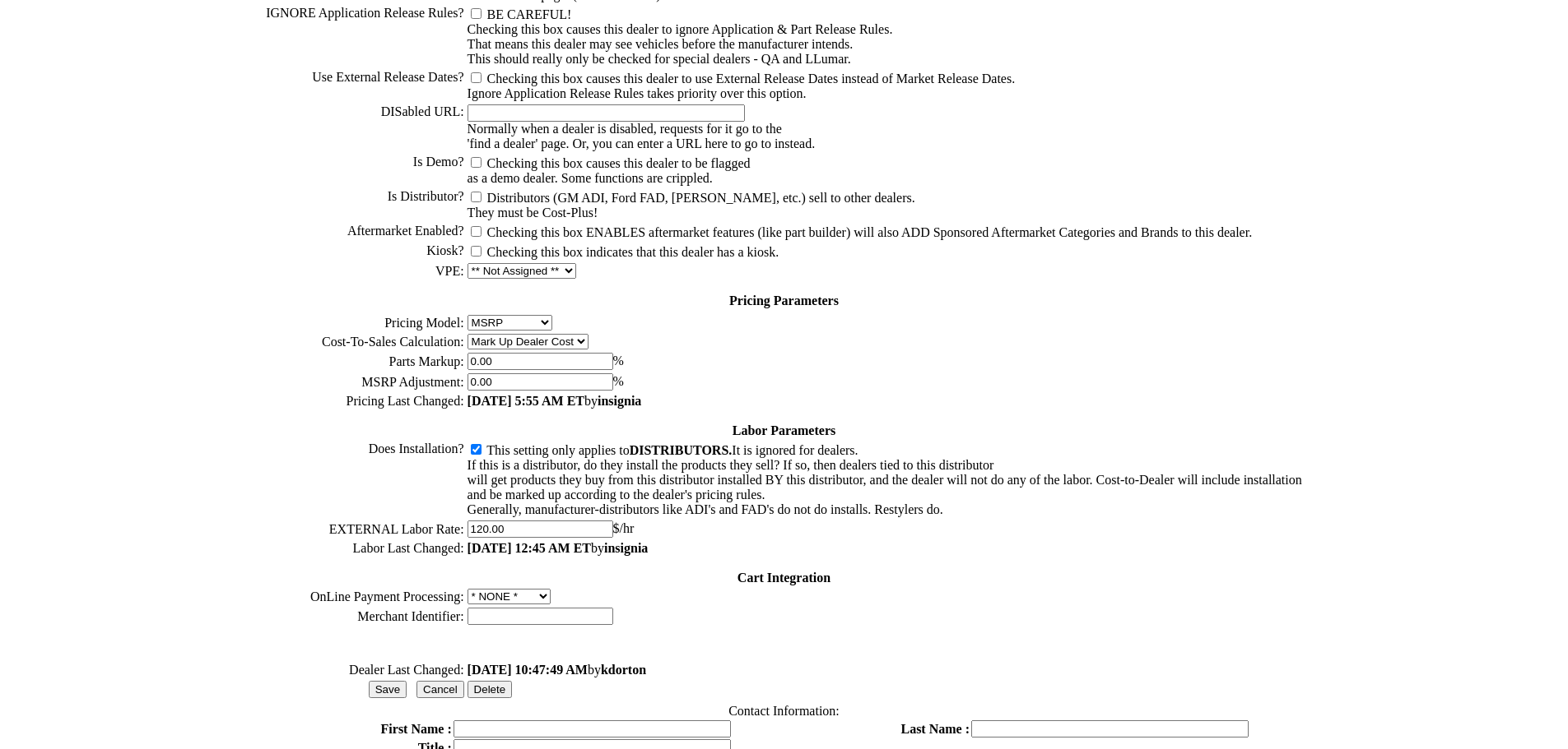
scroll to position [658, 0]
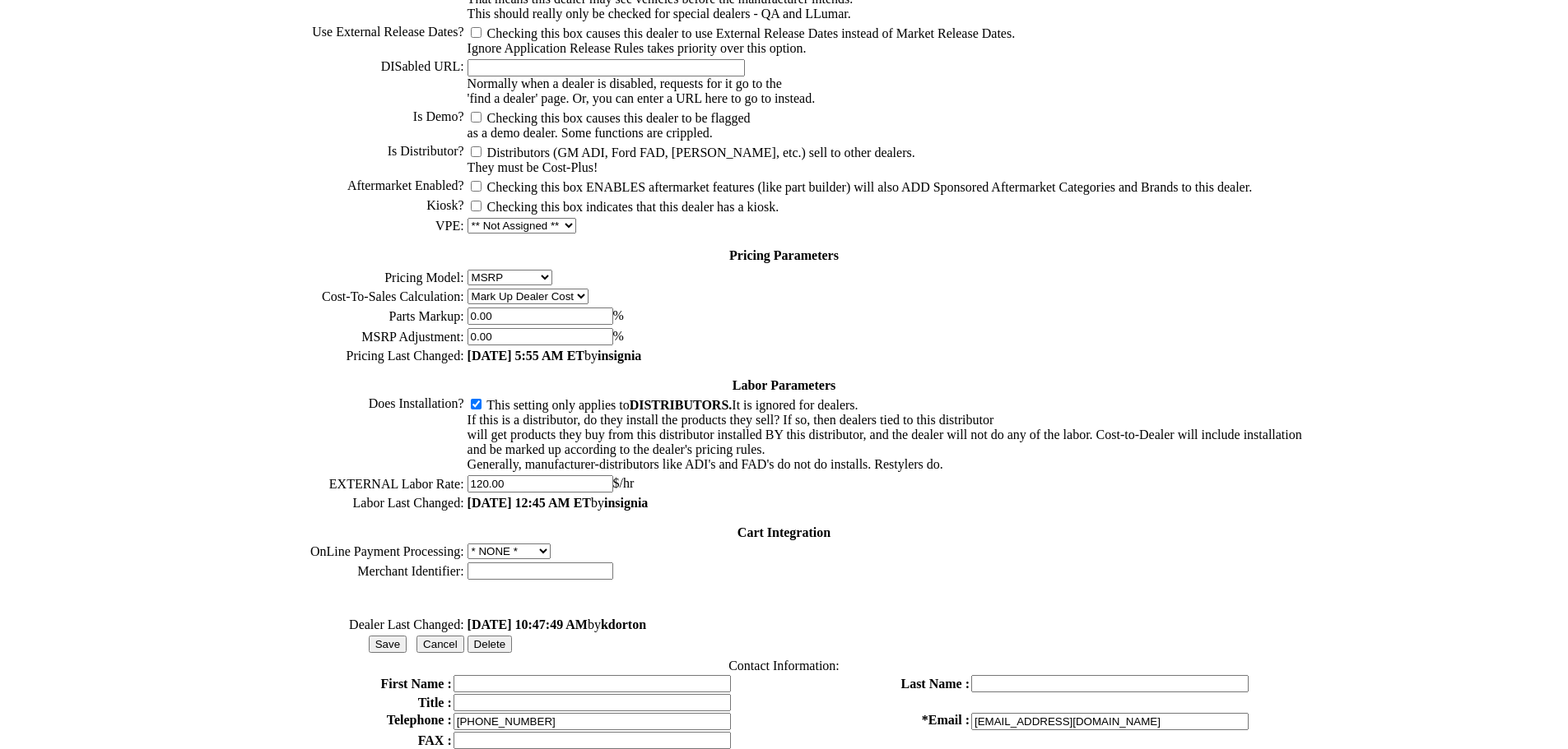
type input "Lawrence Hall Volkswagen, Inc."
click at [406, 636] on input "Save" at bounding box center [388, 645] width 38 height 17
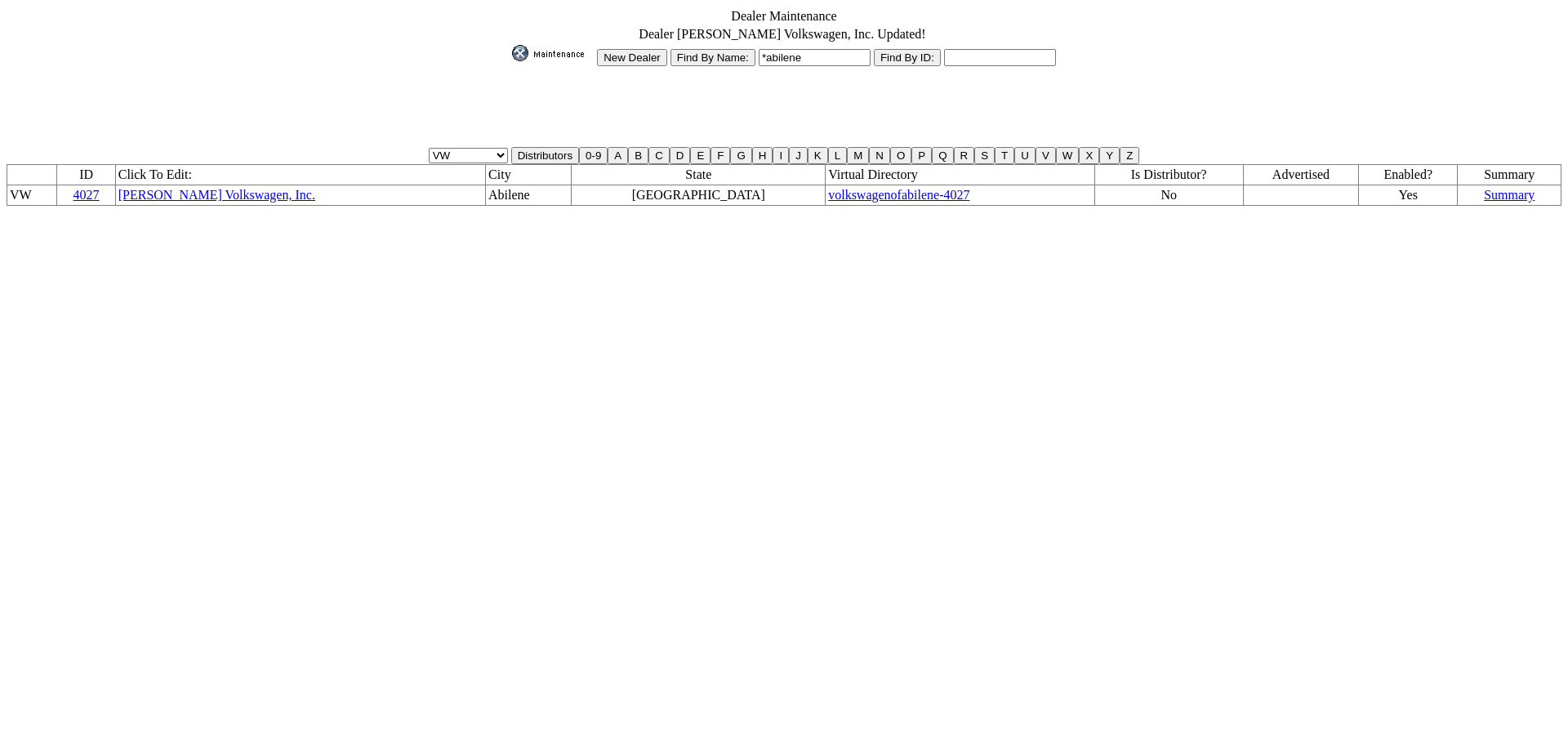
drag, startPoint x: 520, startPoint y: 49, endPoint x: 520, endPoint y: 59, distance: 10.0
click at [520, 49] on img at bounding box center [553, 53] width 81 height 16
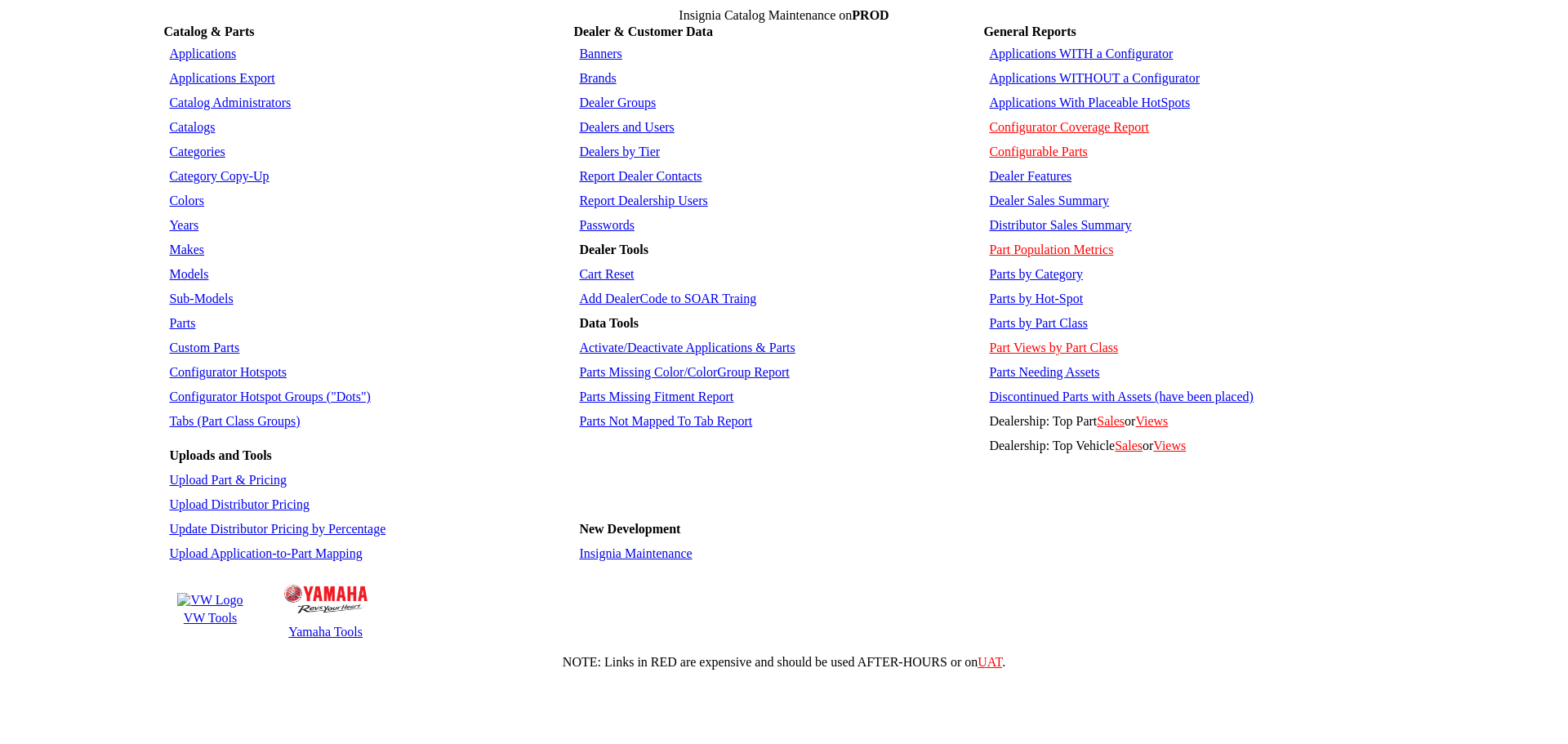
click at [634, 547] on link "Insignia Maintenance" at bounding box center [635, 554] width 113 height 14
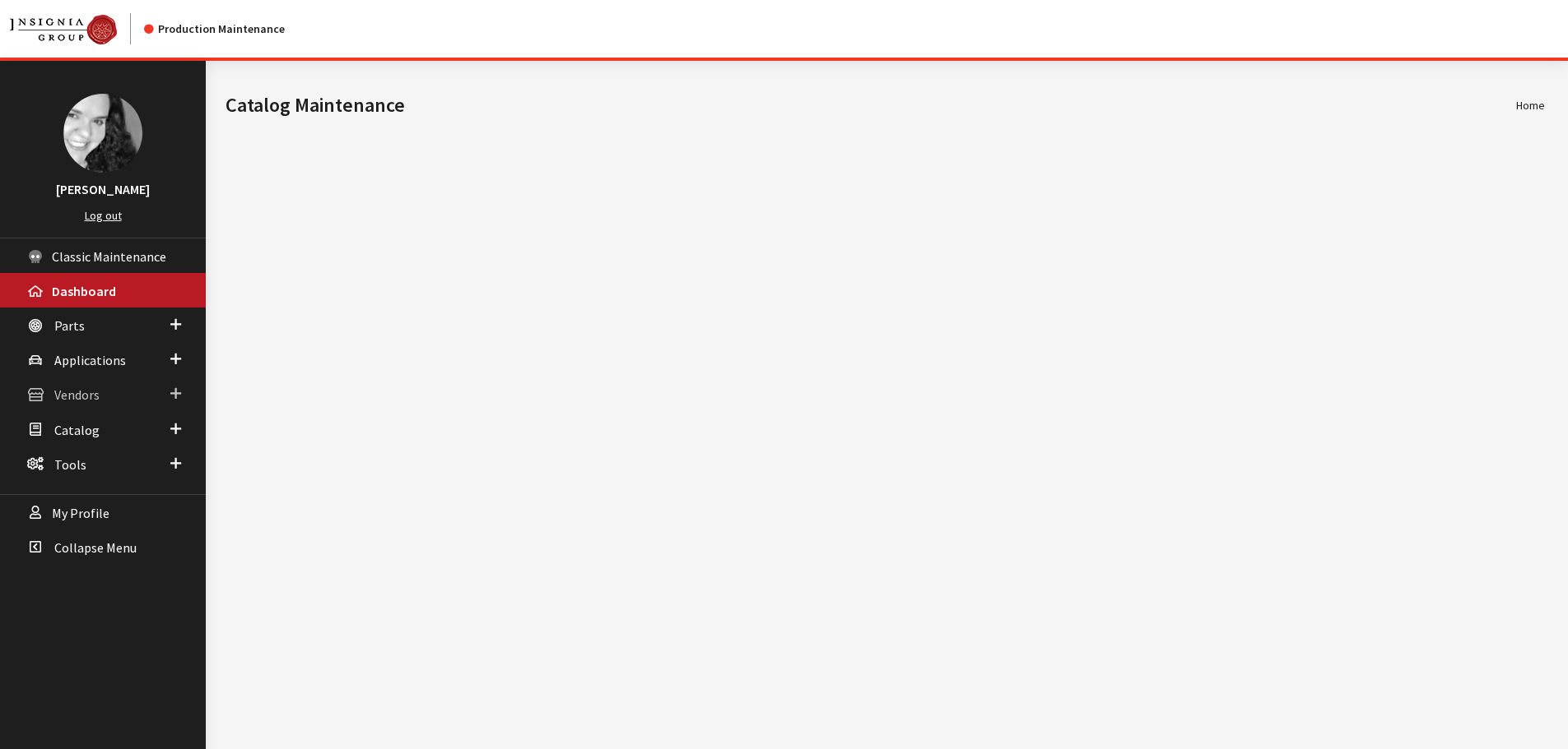
click at [98, 400] on span "Vendors" at bounding box center [76, 395] width 45 height 16
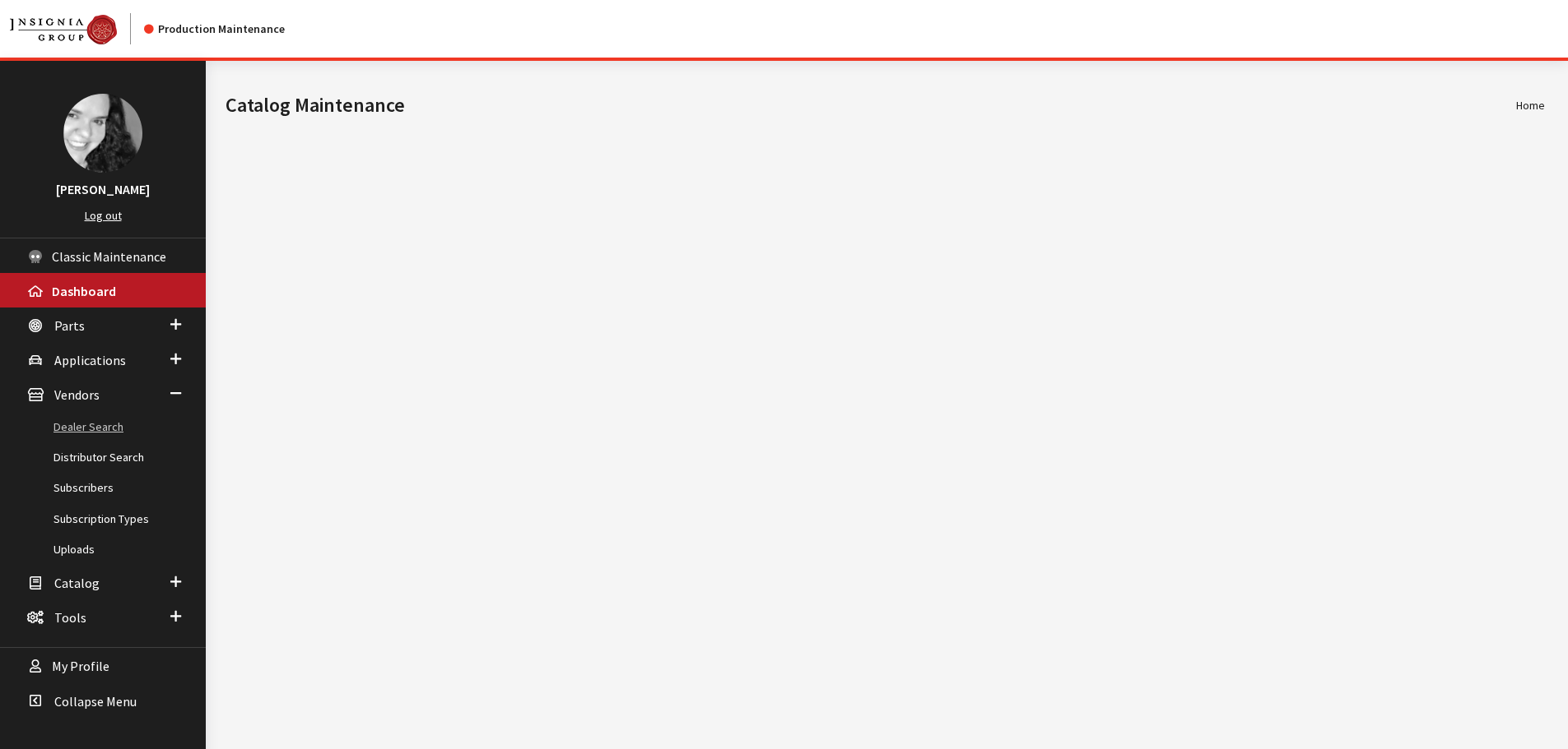
click at [96, 425] on link "Dealer Search" at bounding box center [103, 428] width 206 height 31
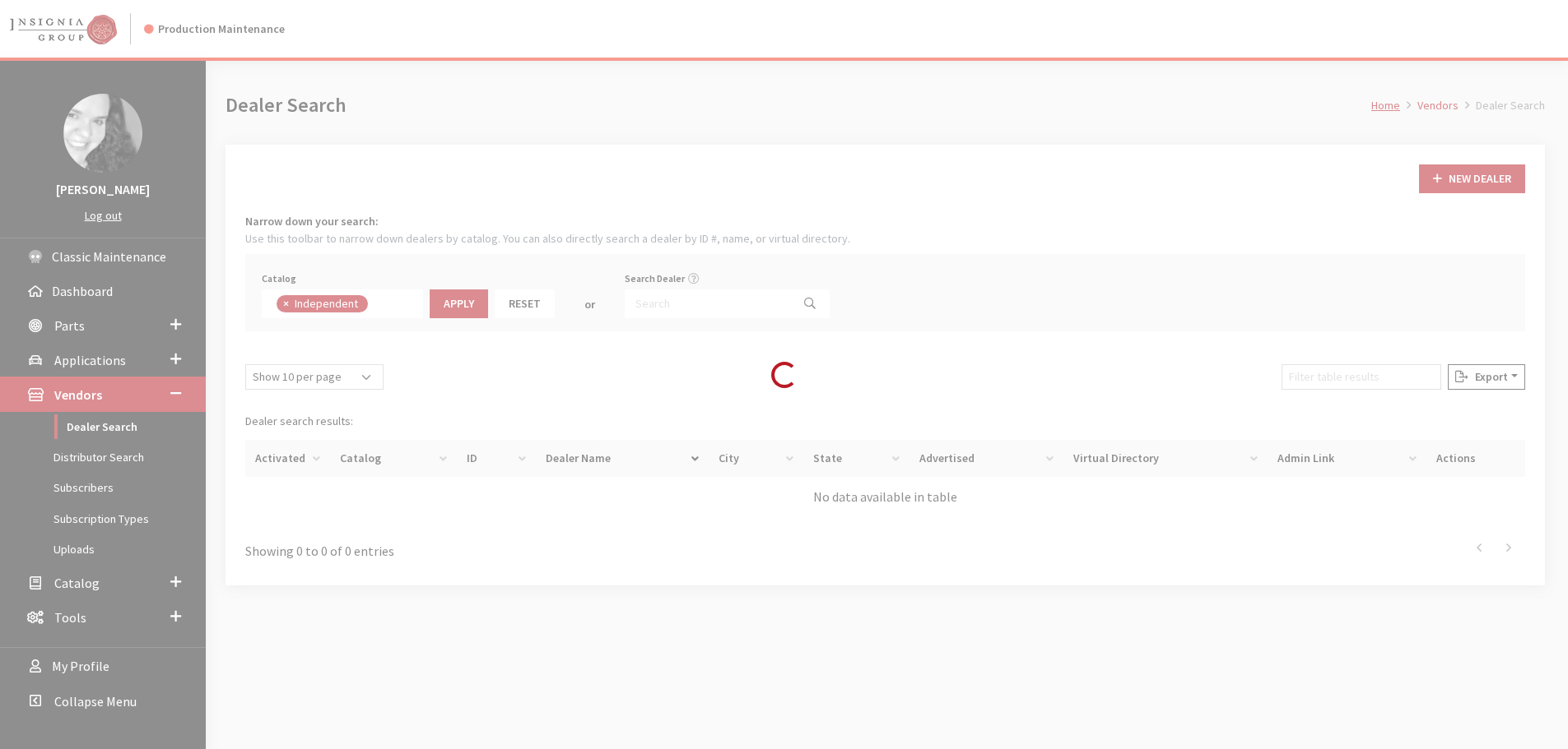
scroll to position [120, 0]
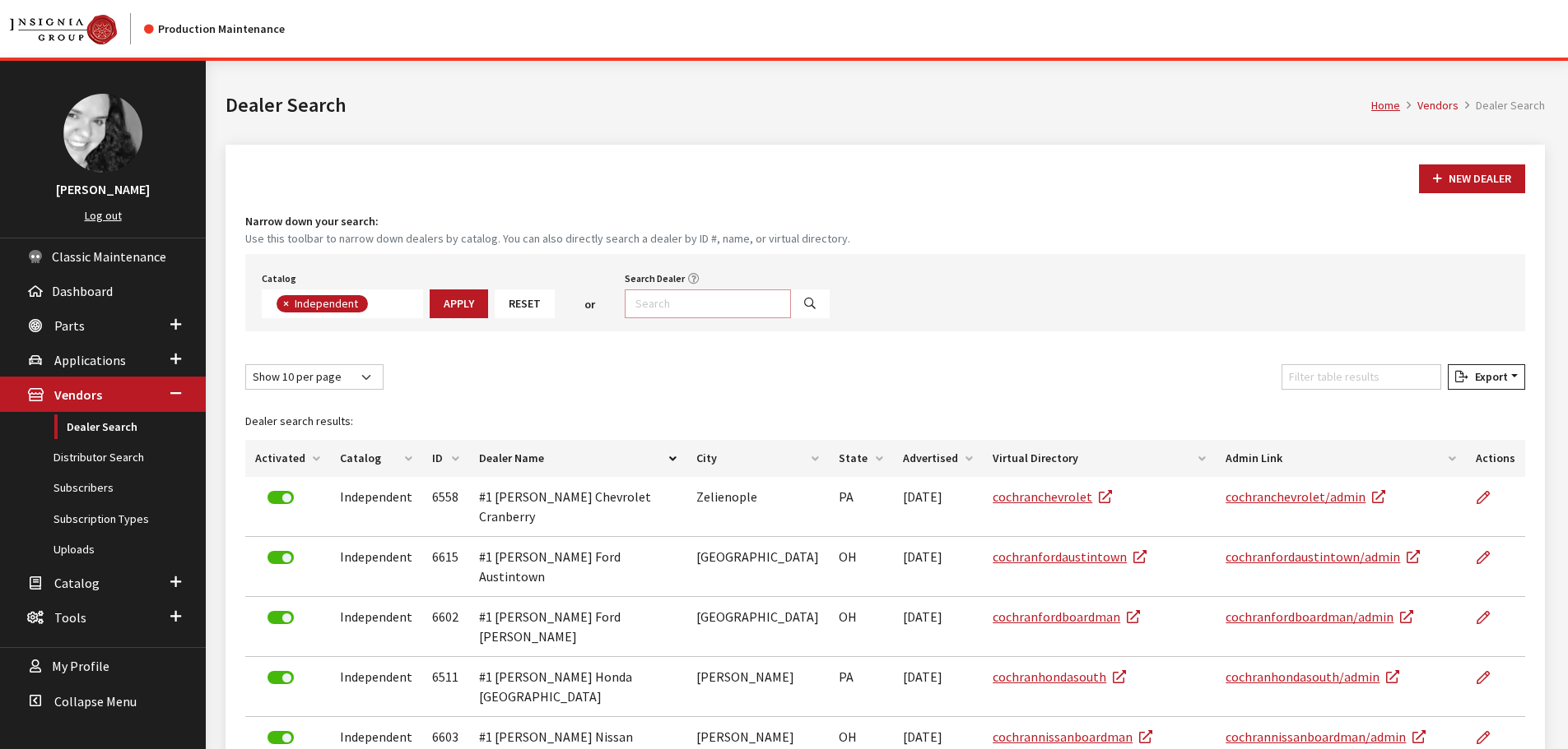
click at [654, 307] on input "Search Dealer" at bounding box center [707, 304] width 166 height 29
type input "jimmy britt"
select select
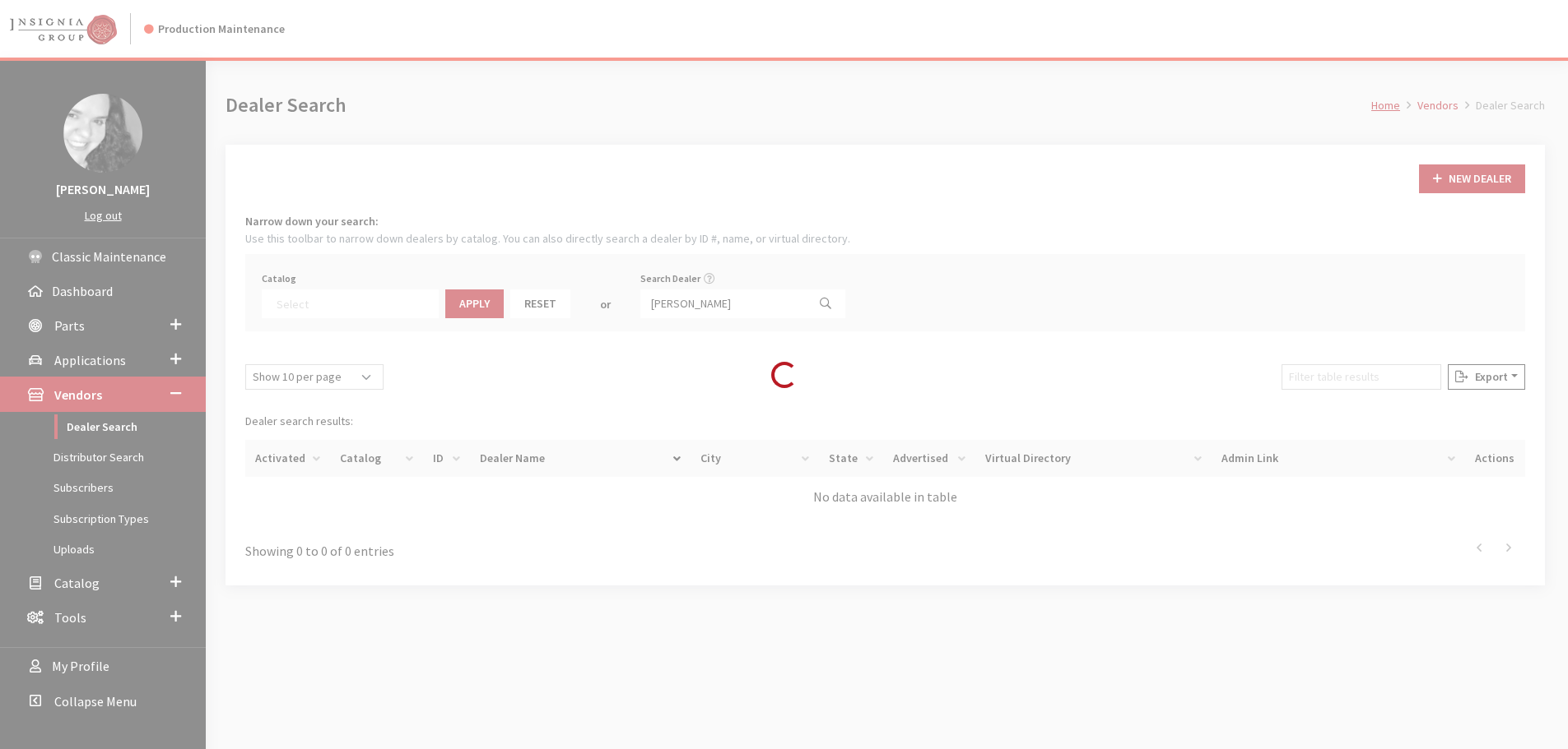
scroll to position [172, 0]
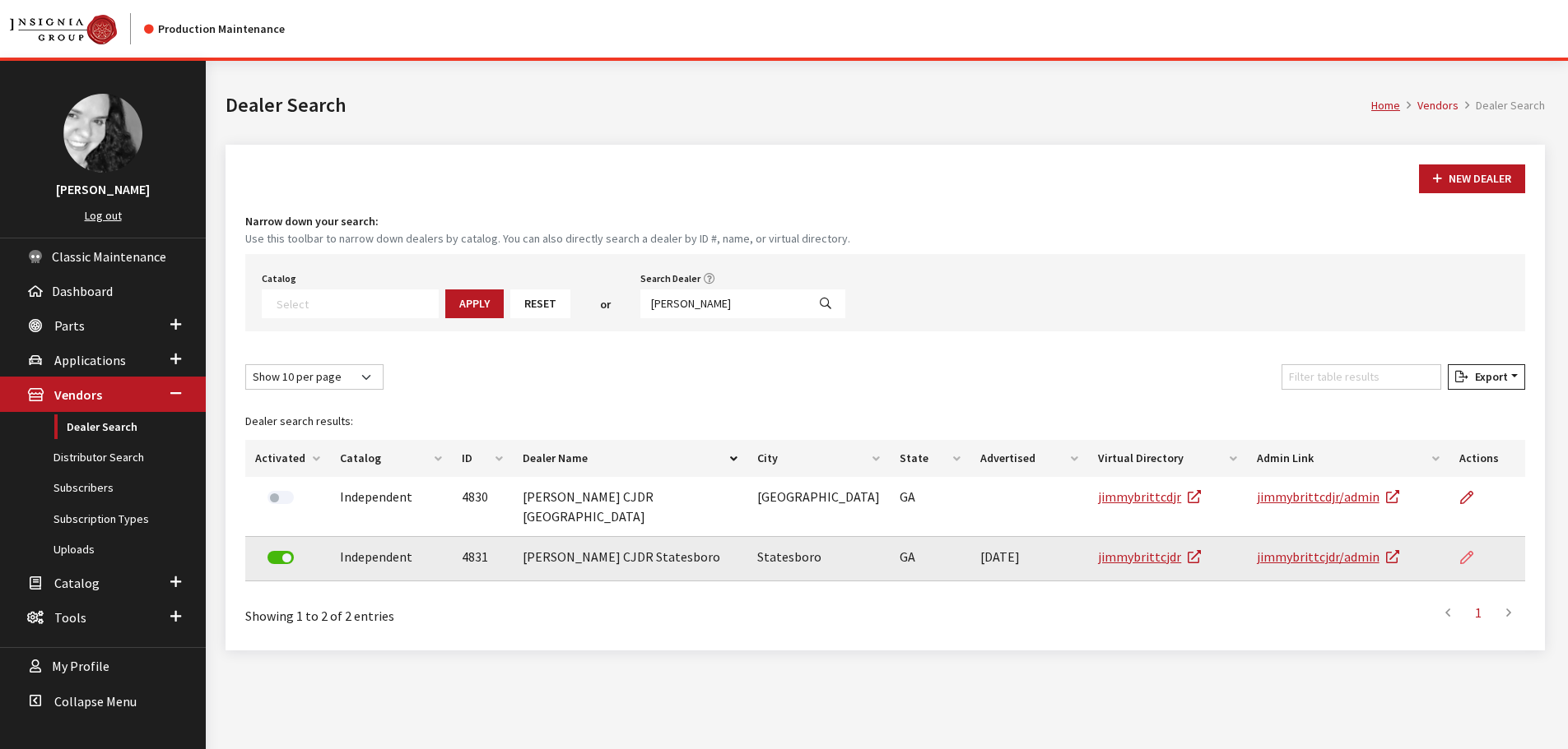
click at [1467, 552] on icon at bounding box center [1466, 558] width 13 height 13
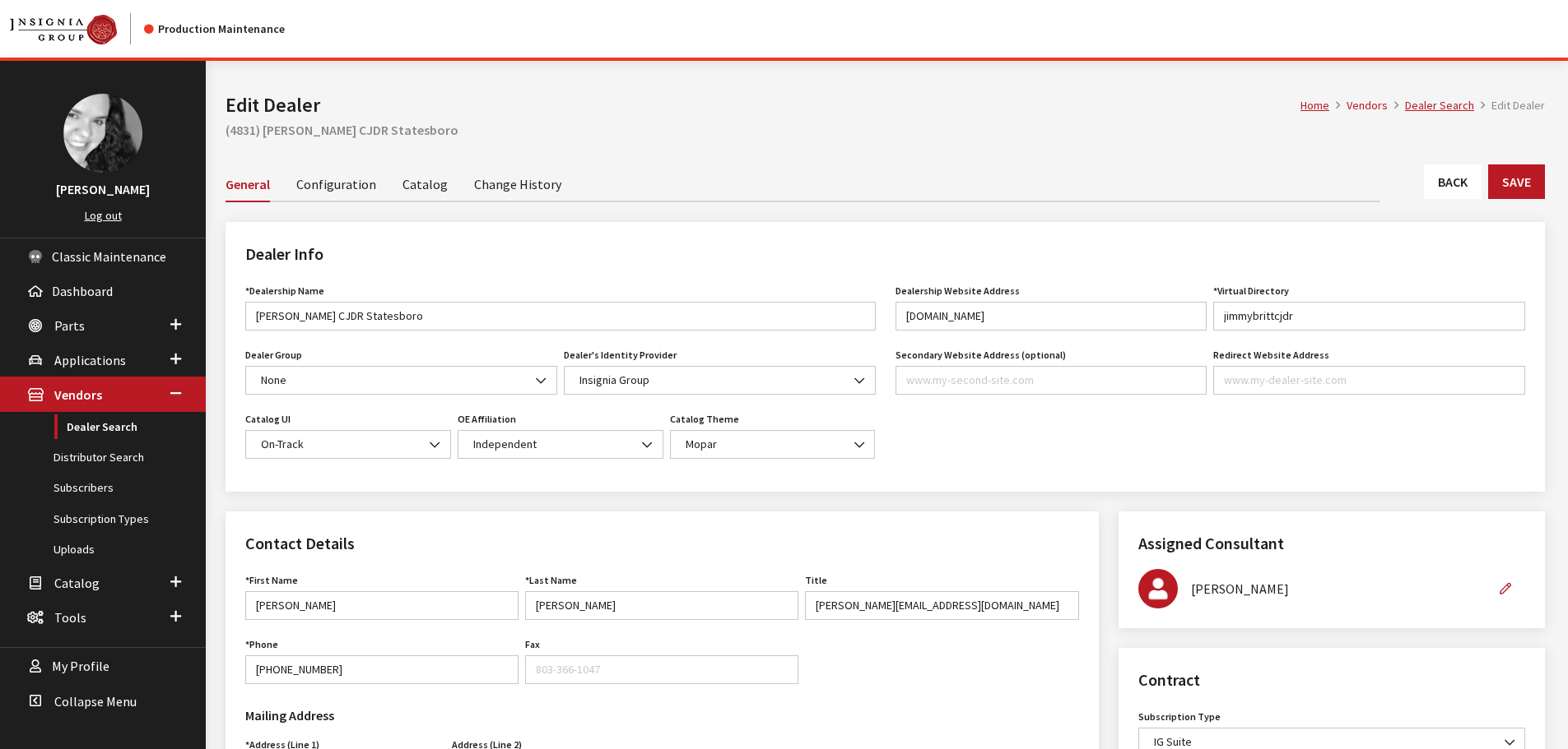
click at [407, 180] on link "Catalog" at bounding box center [424, 183] width 45 height 34
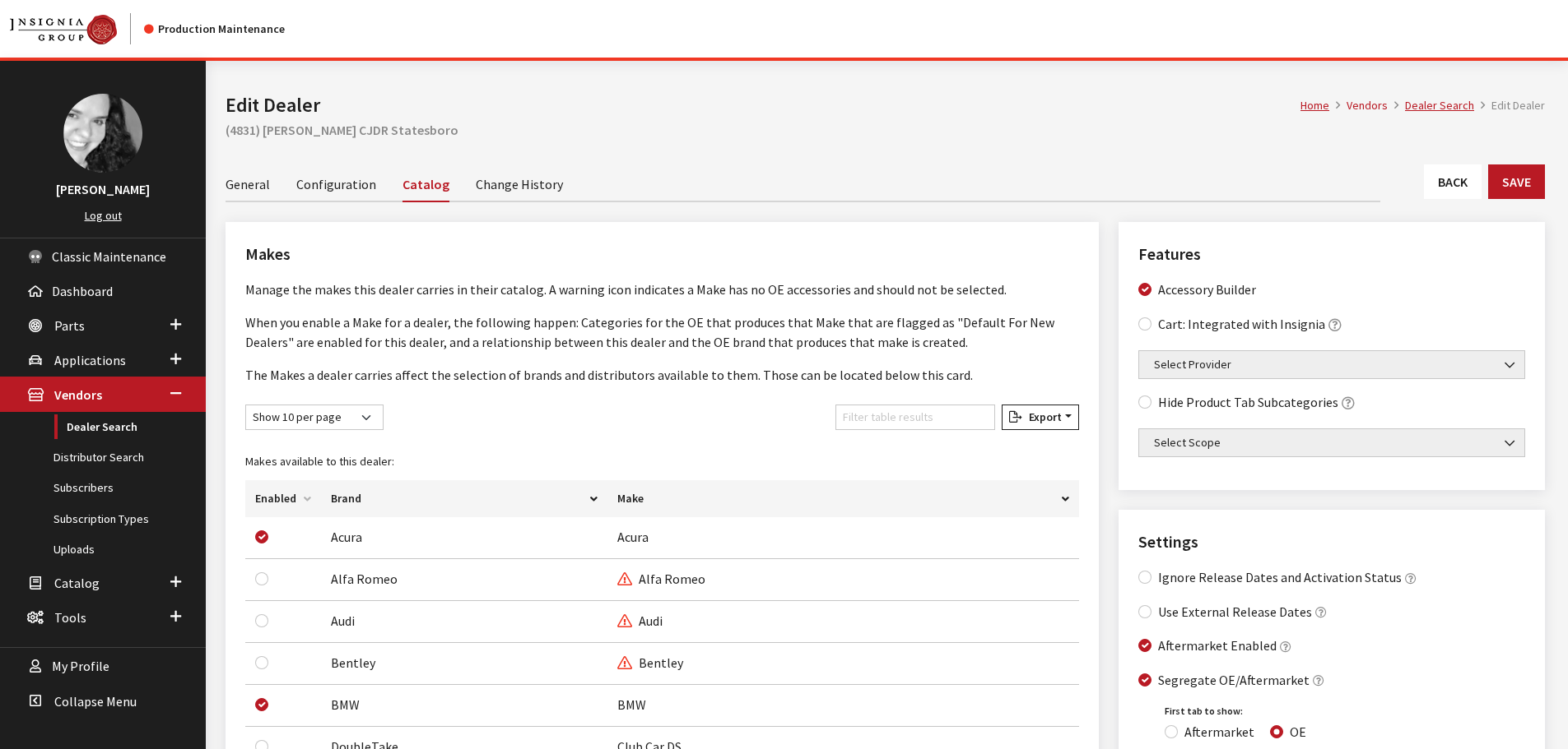
click at [536, 184] on link "Change History" at bounding box center [519, 183] width 87 height 34
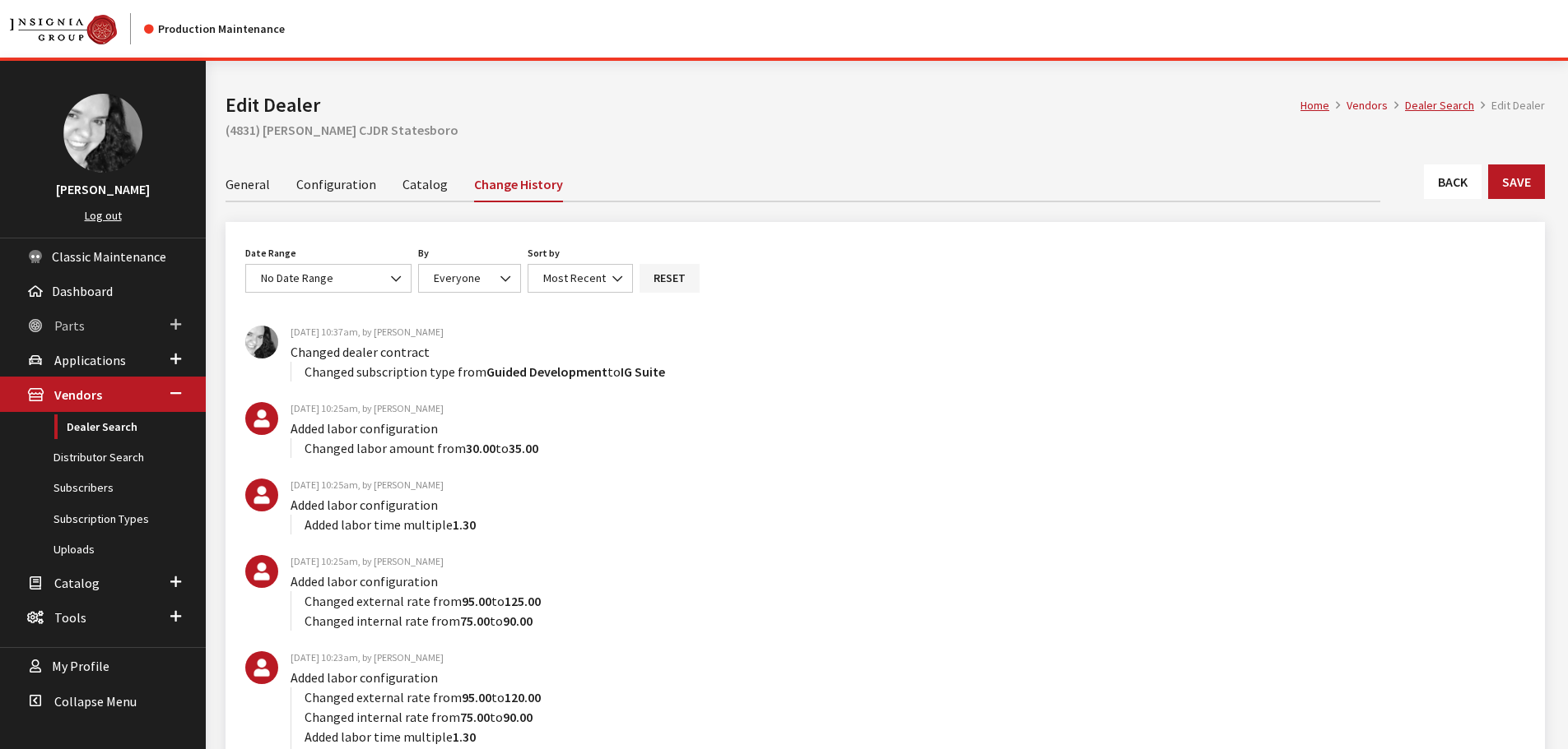
click at [76, 333] on span "Parts" at bounding box center [69, 325] width 31 height 16
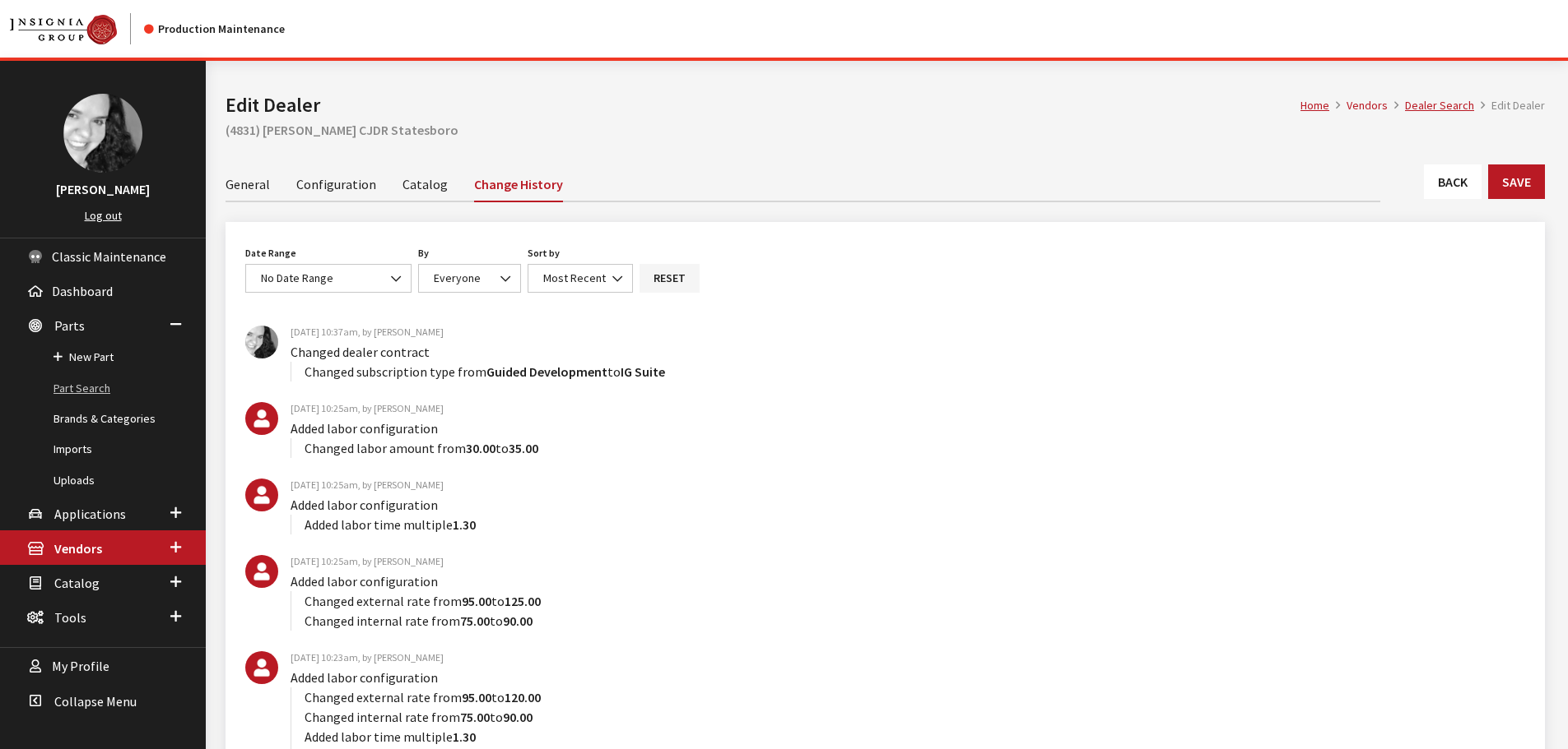
click at [81, 387] on link "Part Search" at bounding box center [103, 389] width 206 height 31
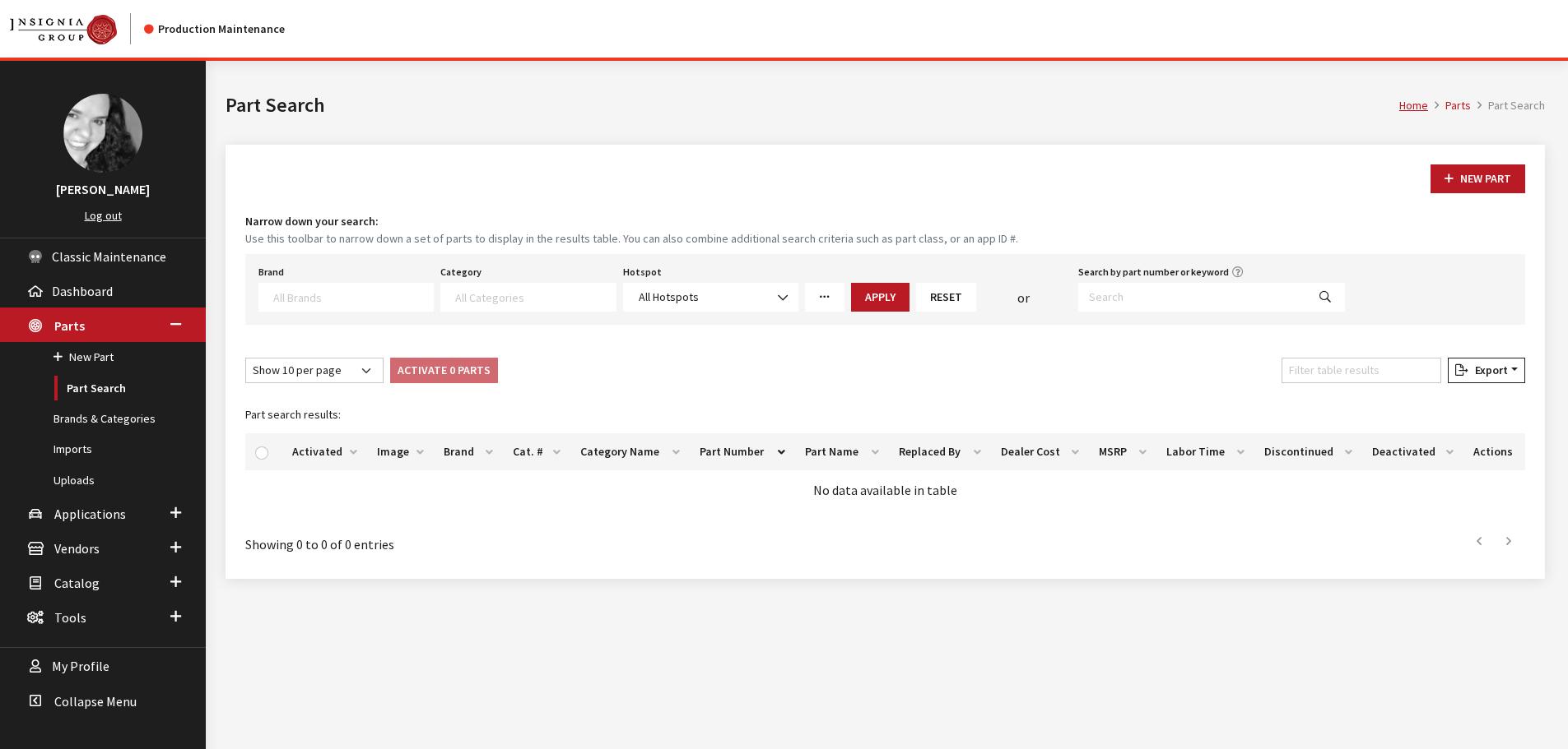
select select
type input "19433462"
select select
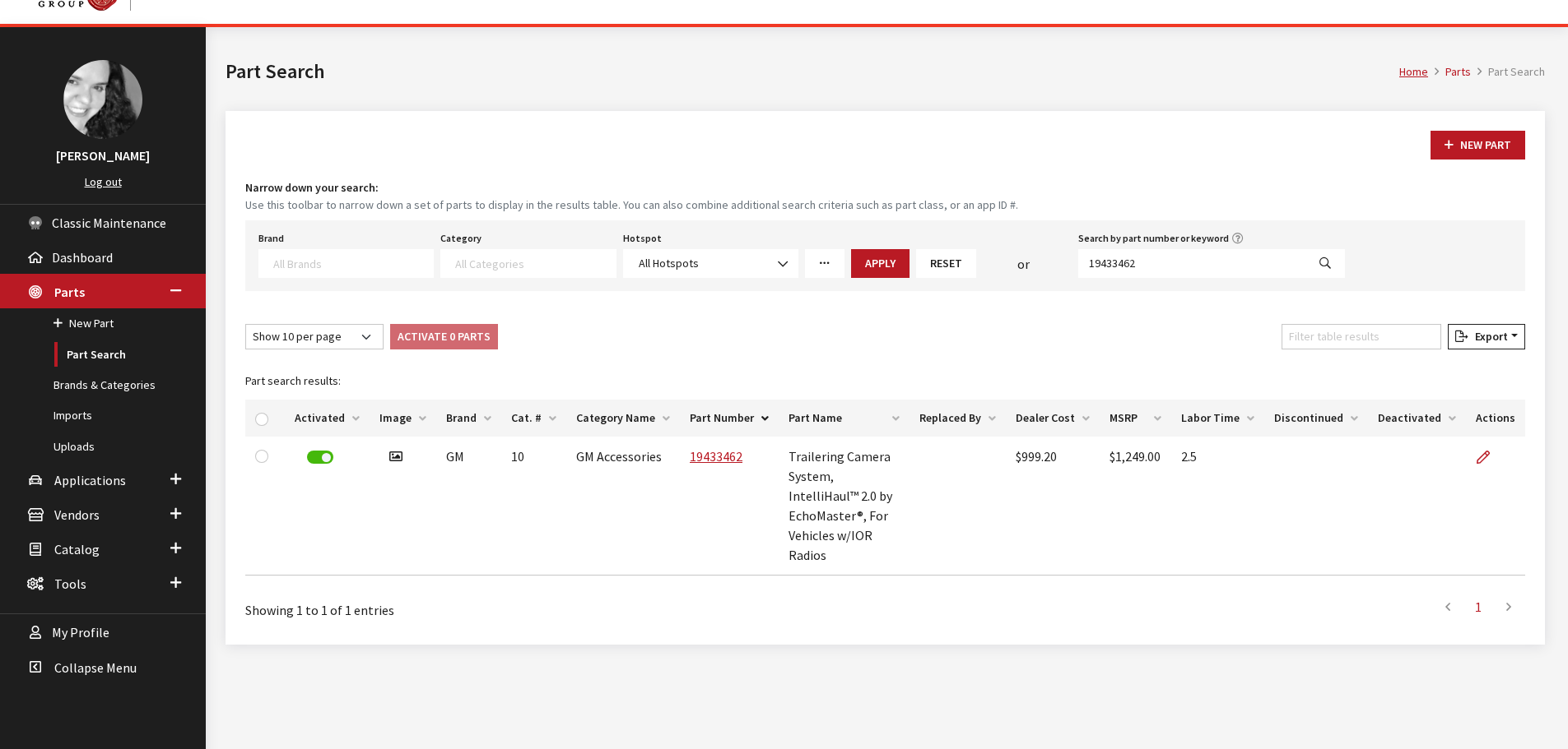
scroll to position [61, 0]
